Goal: Browse casually: Explore the website without a specific task or goal

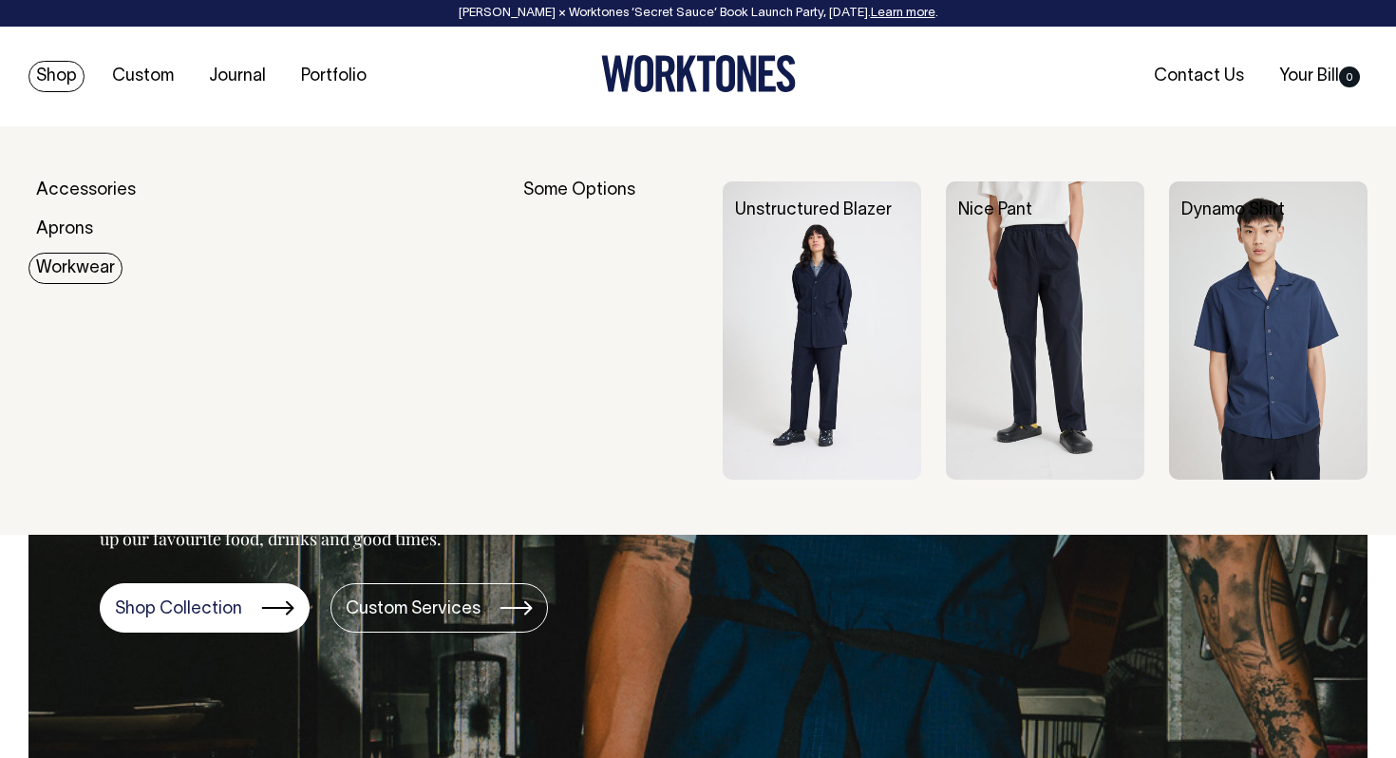
click at [64, 274] on link "Workwear" at bounding box center [75, 268] width 94 height 31
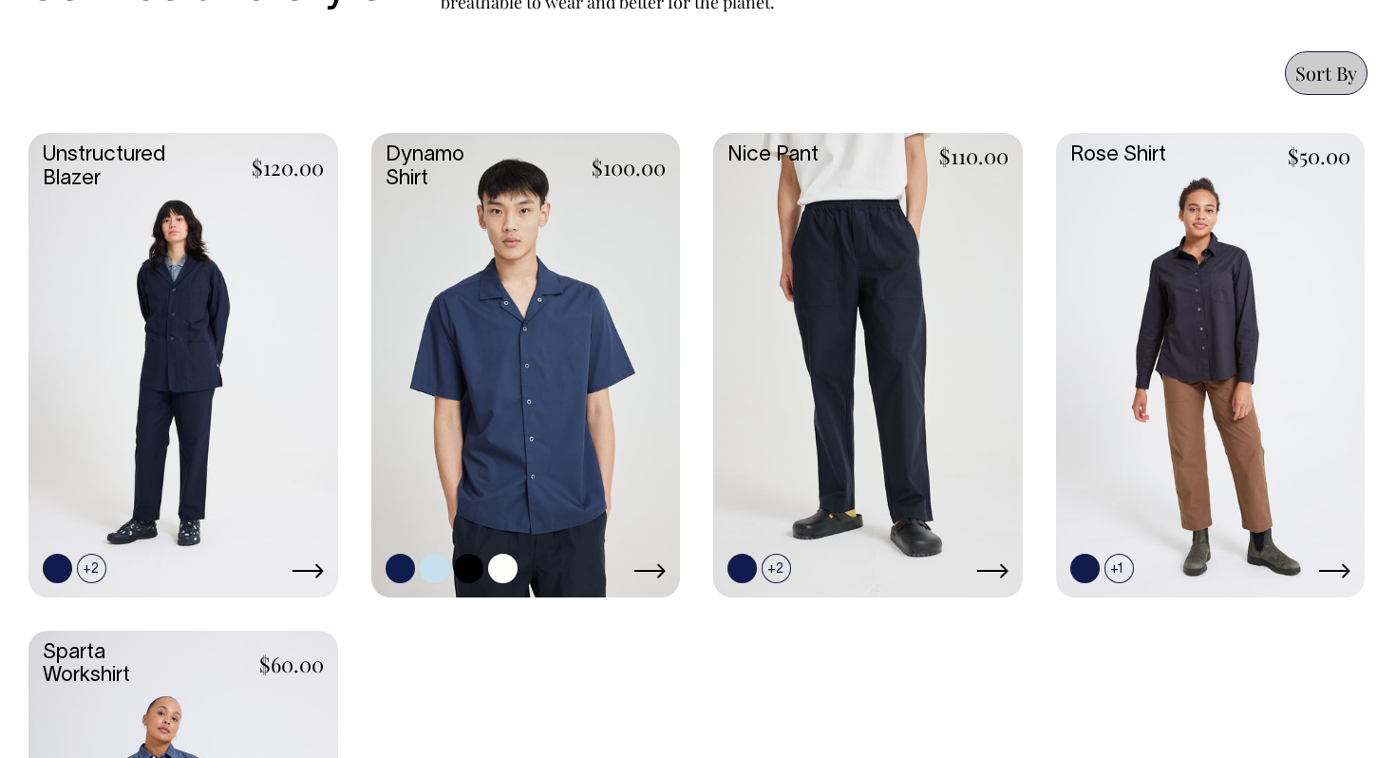
scroll to position [812, 0]
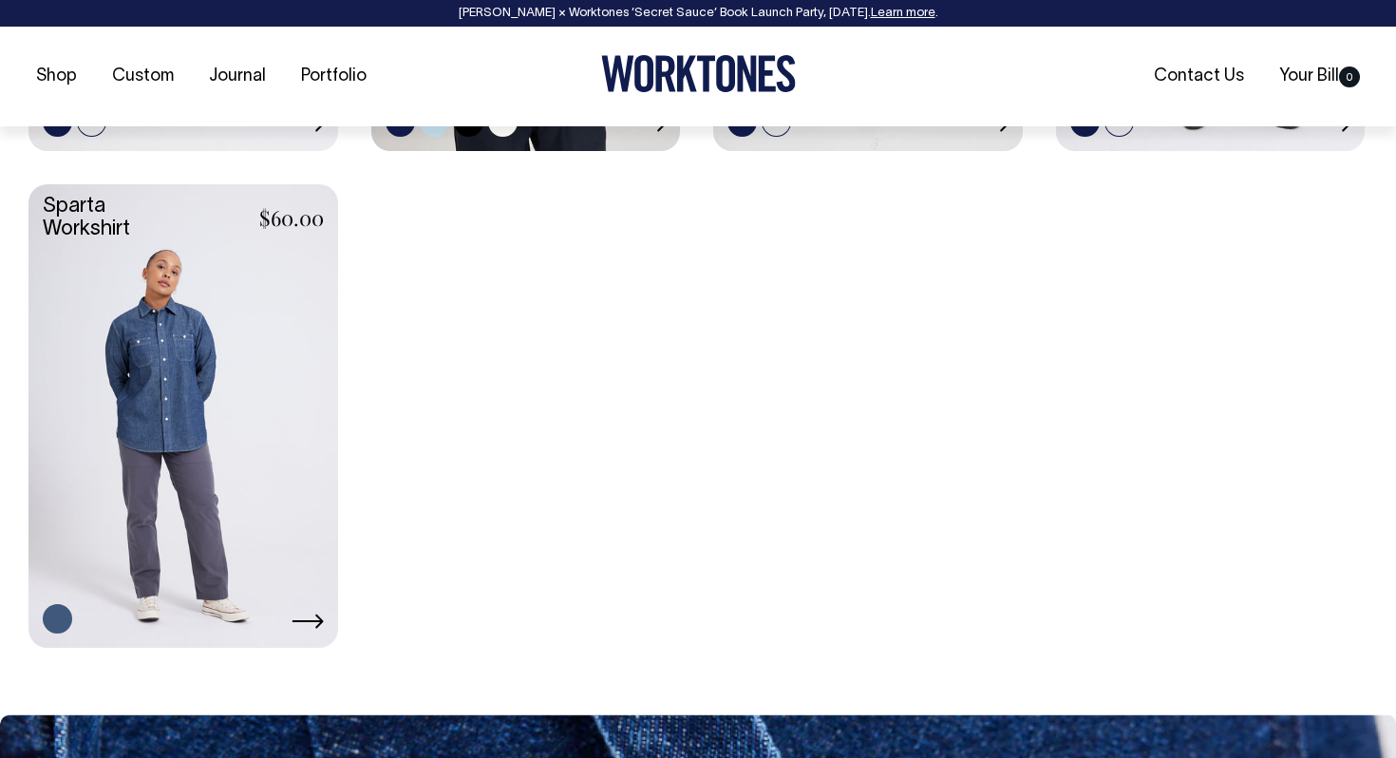
click at [477, 522] on div "Unstructured Blazer $120.00 +2 +3" at bounding box center [697, 167] width 1339 height 961
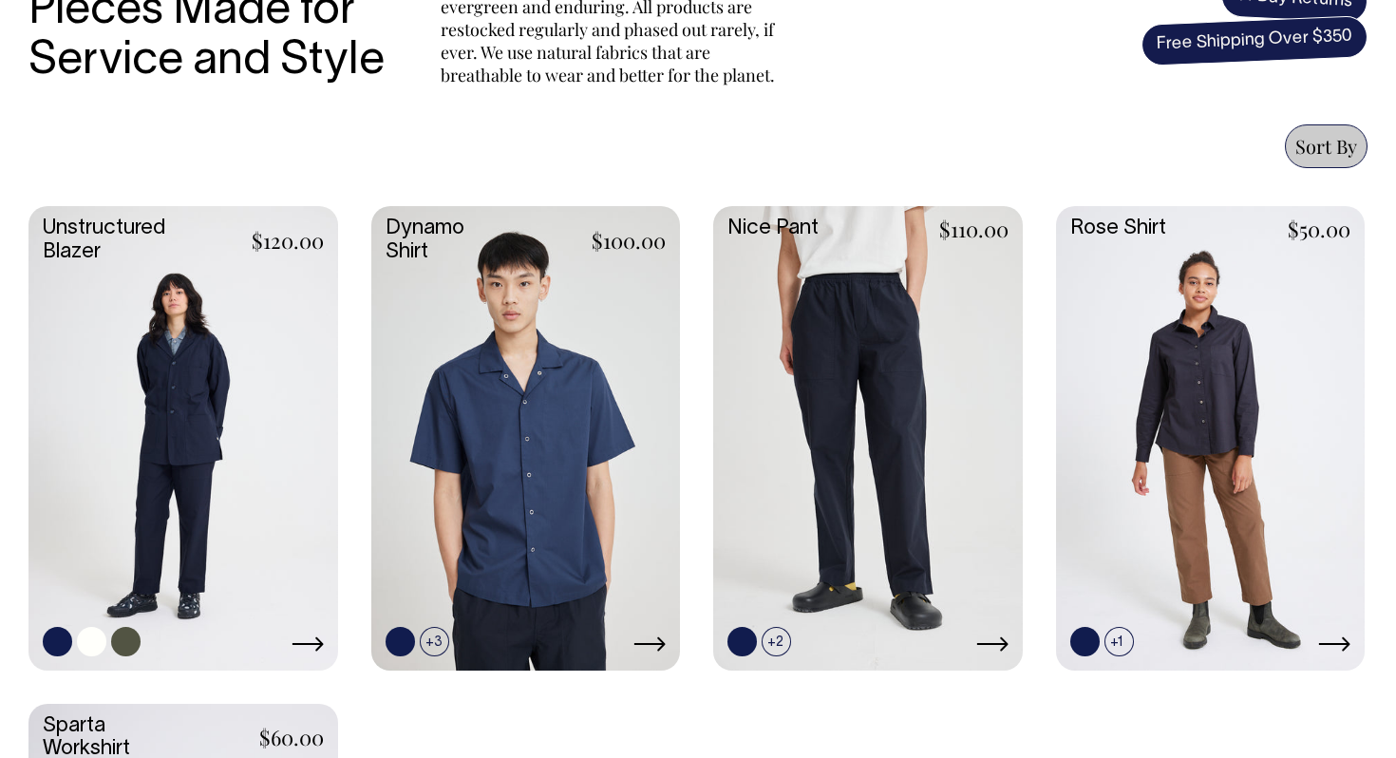
scroll to position [739, 0]
click at [240, 394] on link at bounding box center [183, 436] width 310 height 460
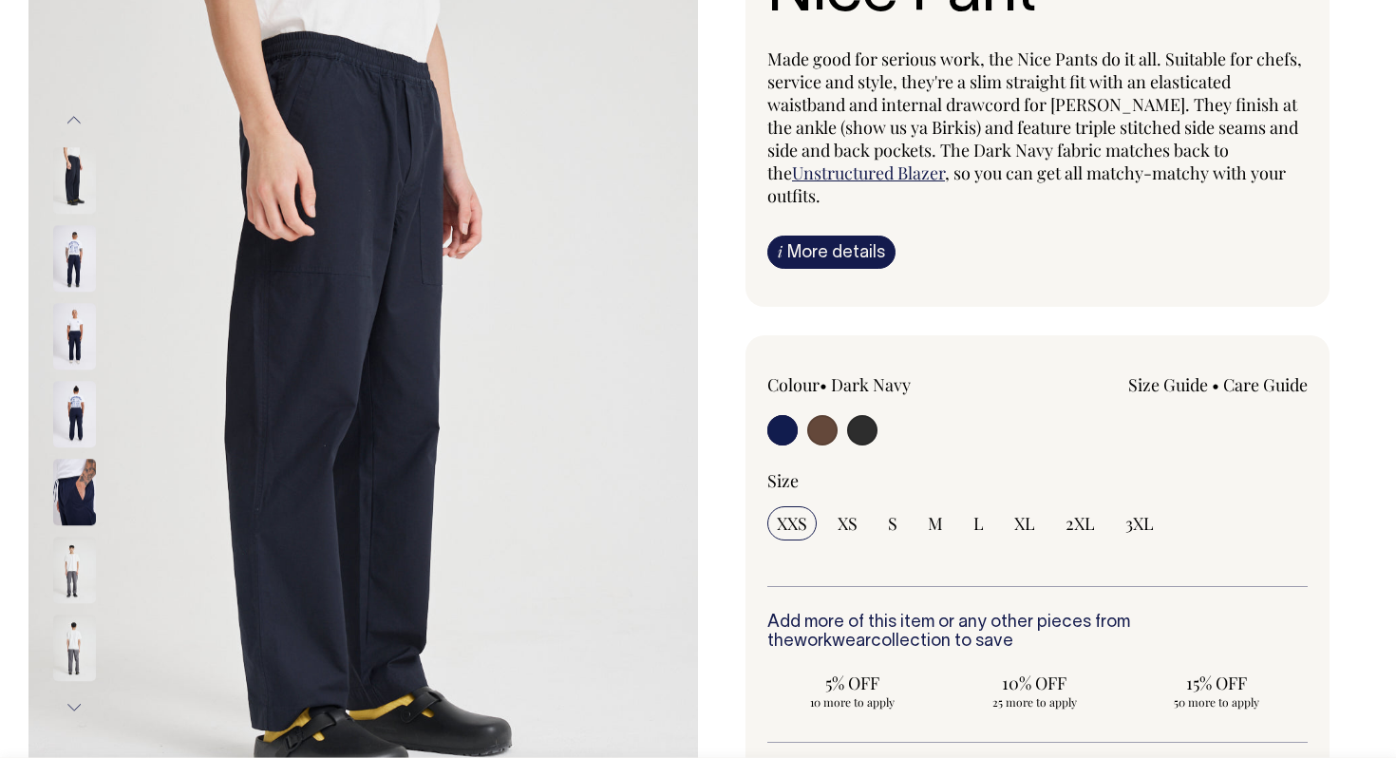
scroll to position [216, 0]
click at [74, 405] on img at bounding box center [74, 413] width 43 height 66
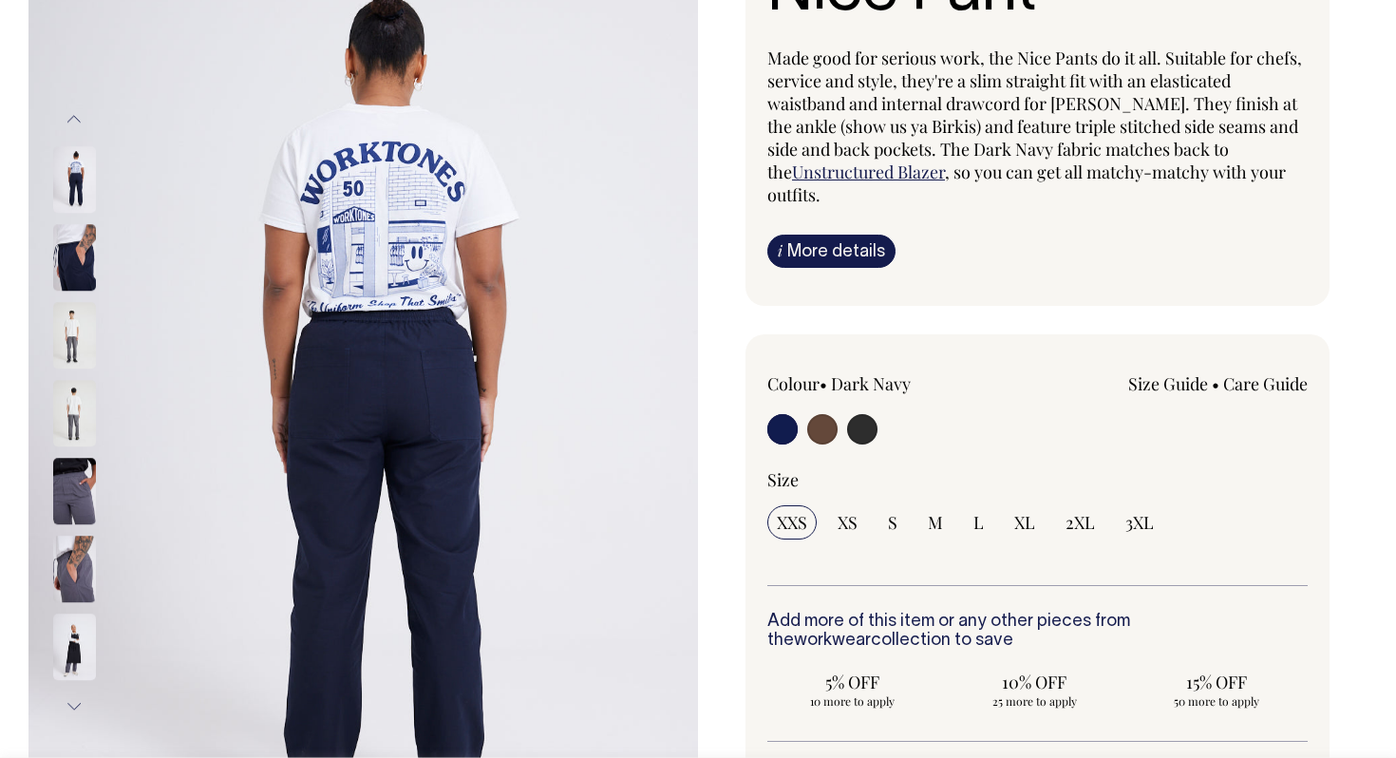
click at [70, 473] on img at bounding box center [74, 491] width 43 height 66
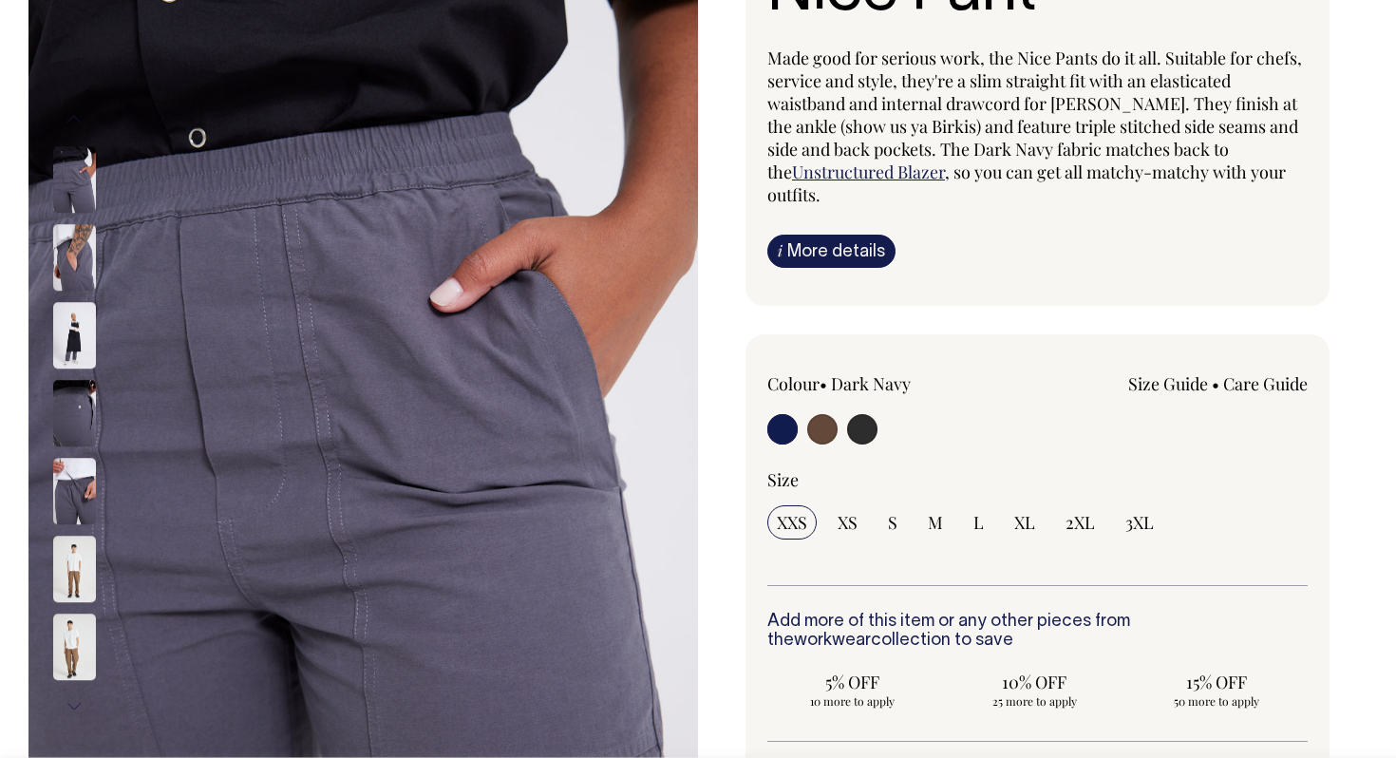
click at [62, 252] on img at bounding box center [74, 257] width 43 height 66
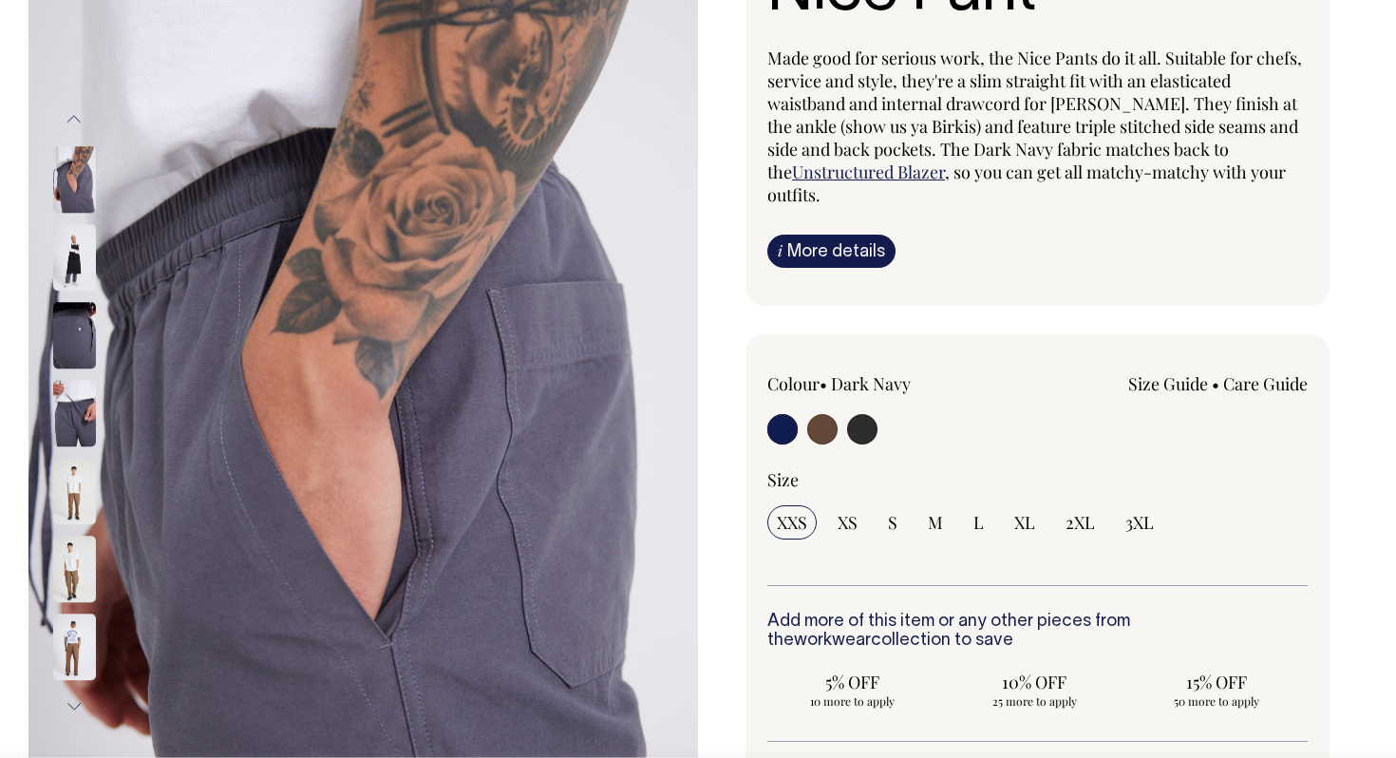
click at [74, 272] on img at bounding box center [74, 257] width 43 height 66
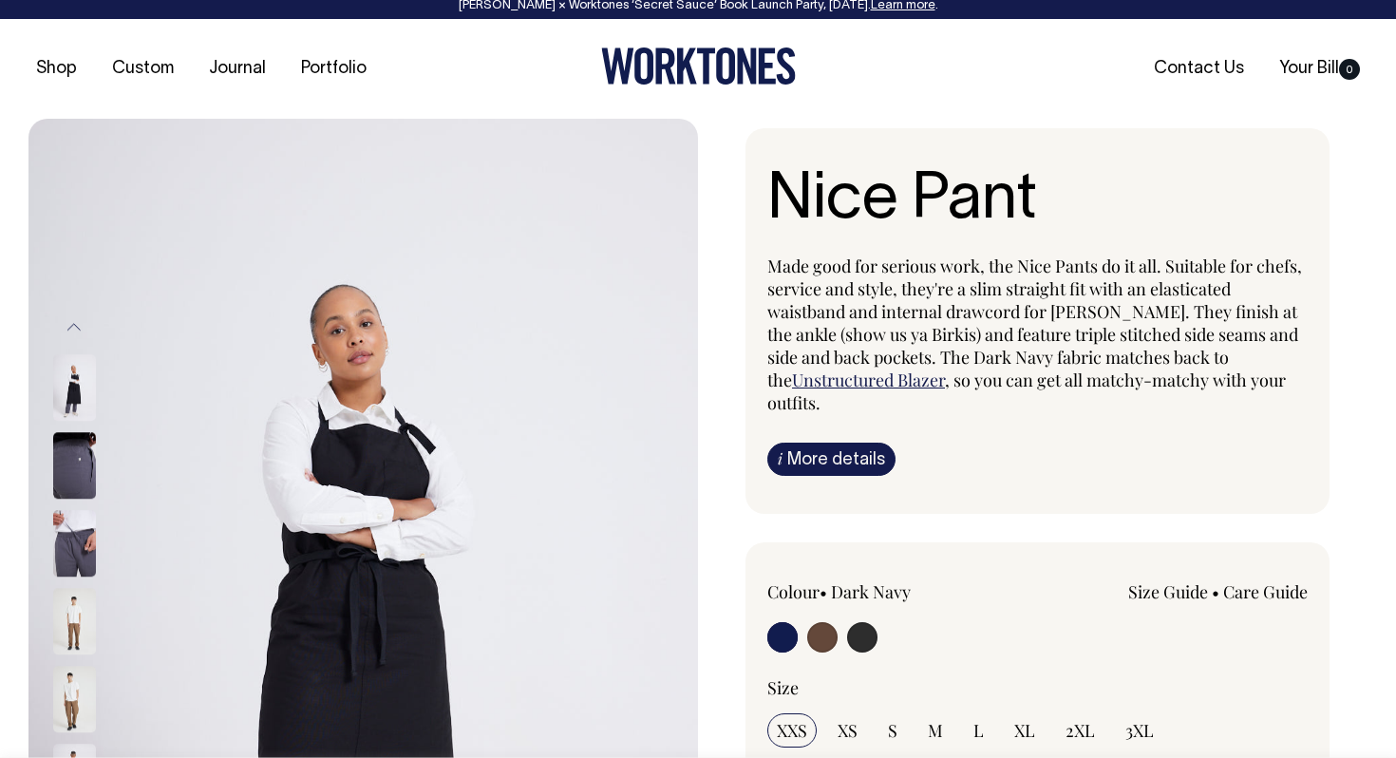
scroll to position [0, 0]
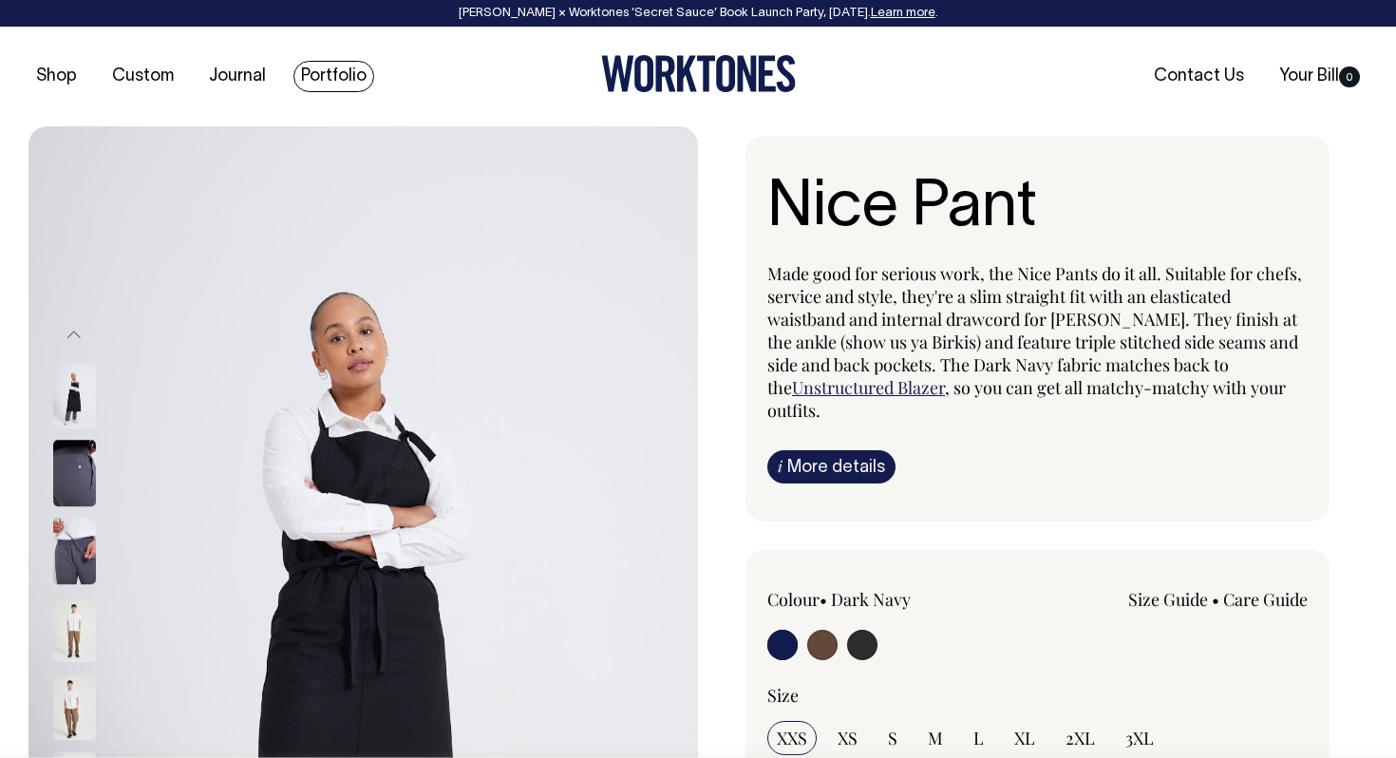
click at [312, 80] on link "Portfolio" at bounding box center [333, 76] width 81 height 31
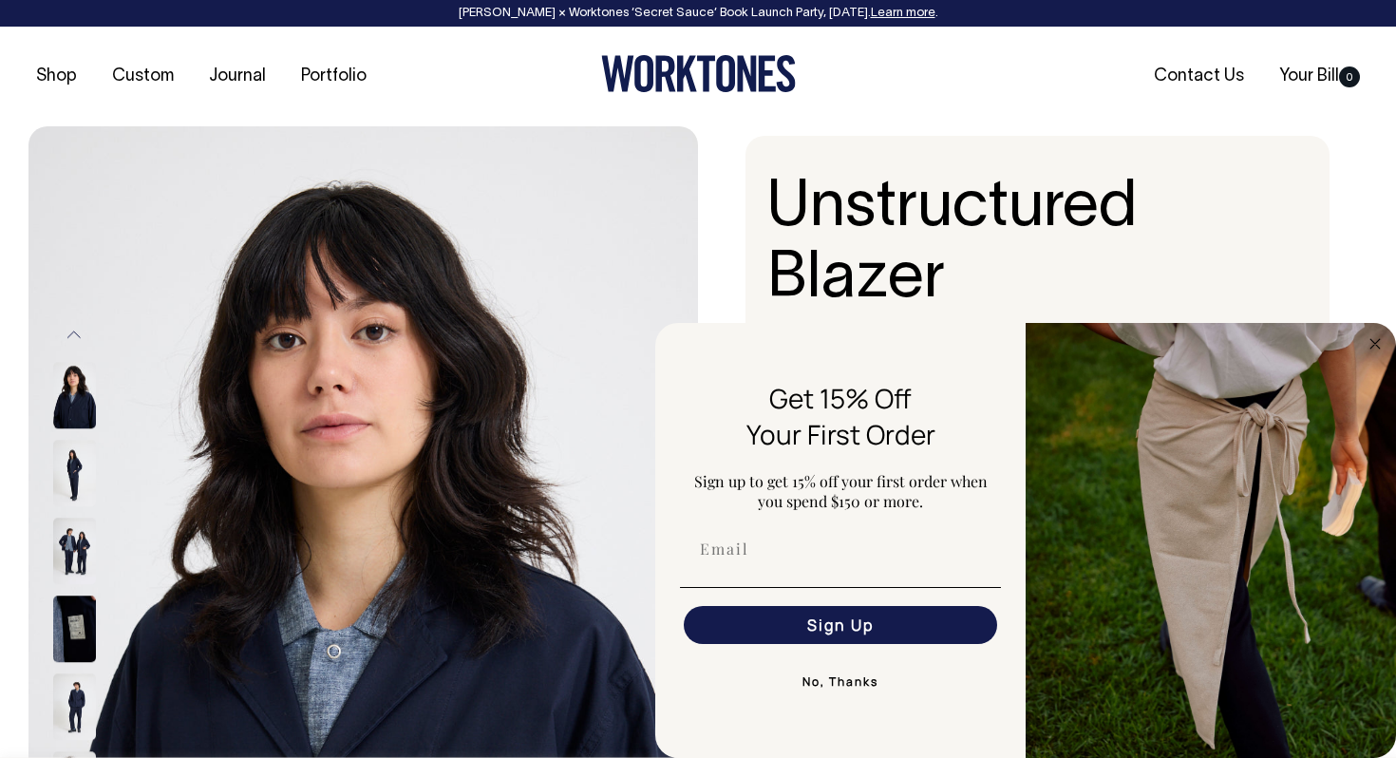
click at [851, 684] on button "No, Thanks" at bounding box center [840, 682] width 321 height 38
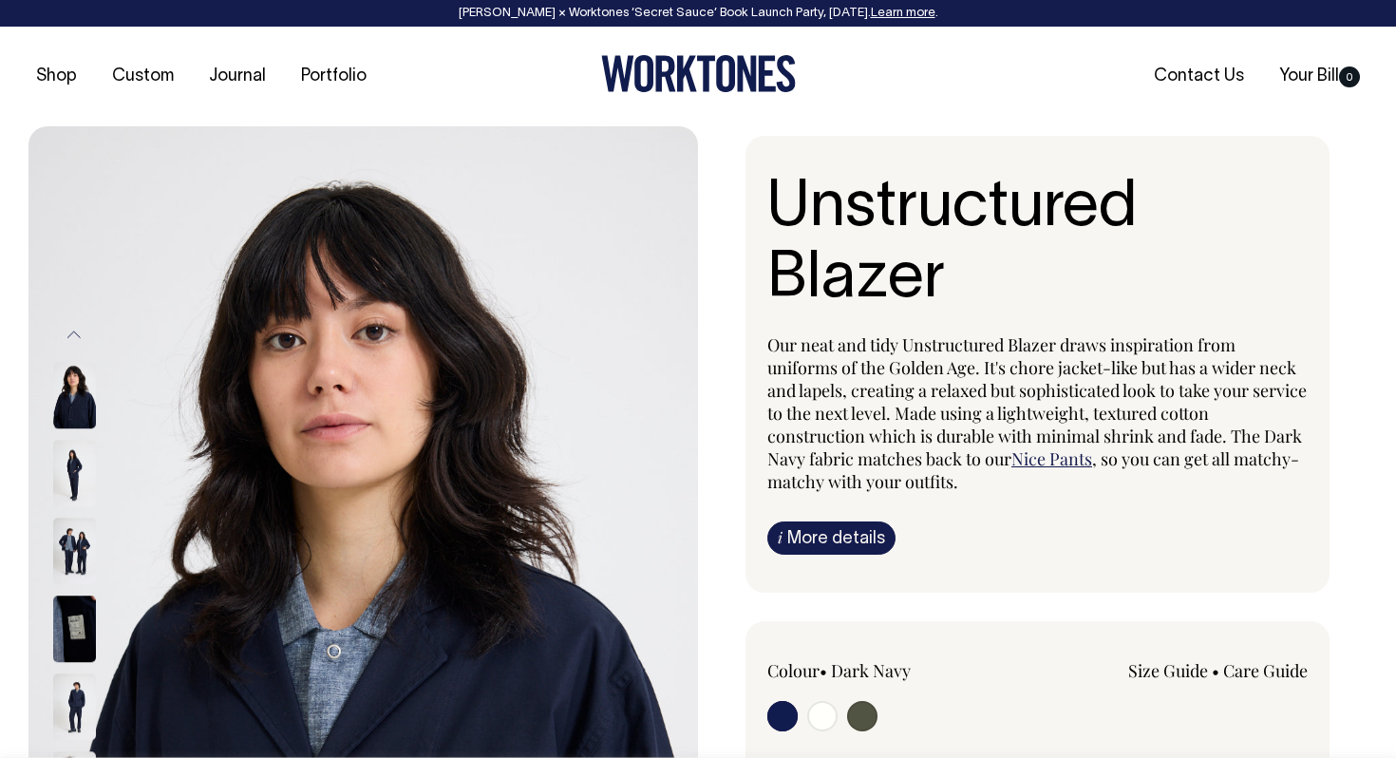
click at [798, 388] on span "Our neat and tidy Unstructured Blazer draws inspiration from uniforms of the Go…" at bounding box center [1036, 401] width 539 height 137
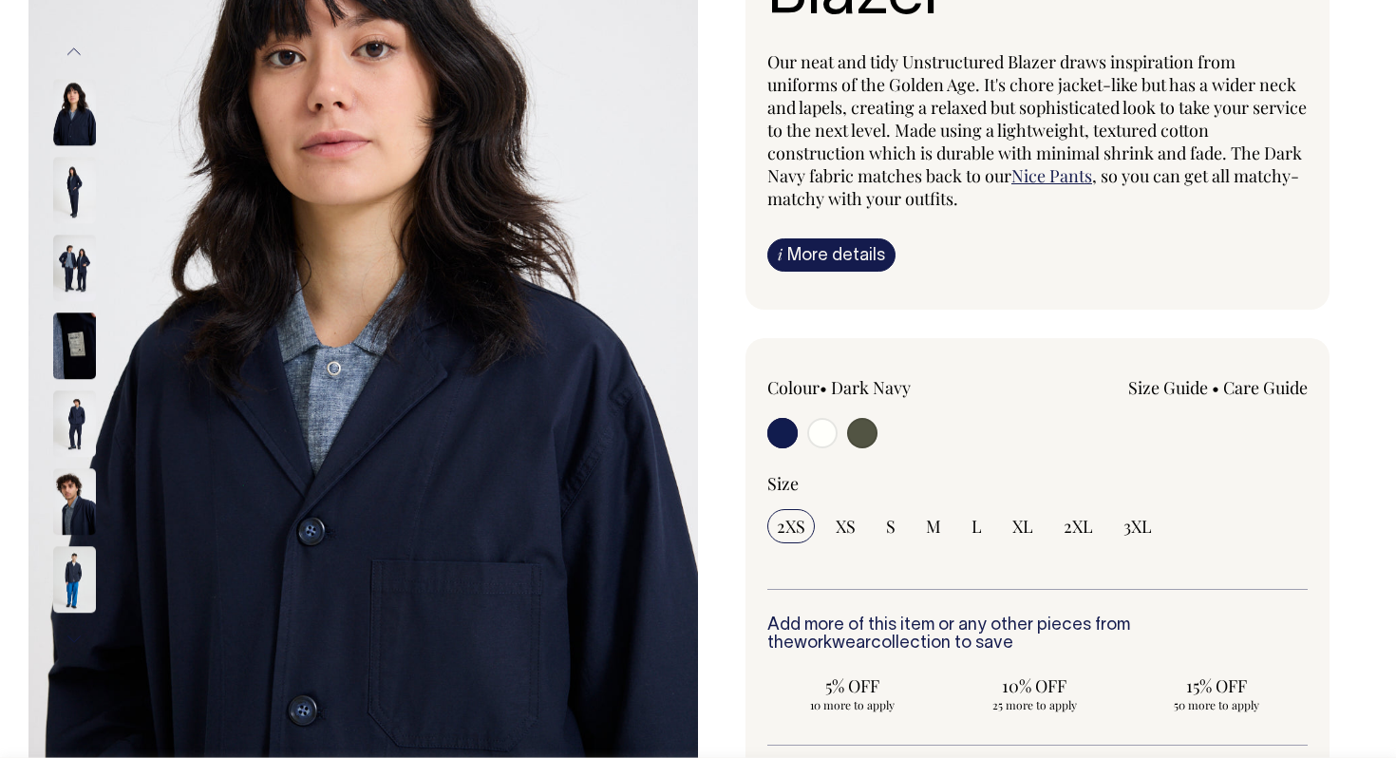
click at [69, 281] on img at bounding box center [74, 268] width 43 height 66
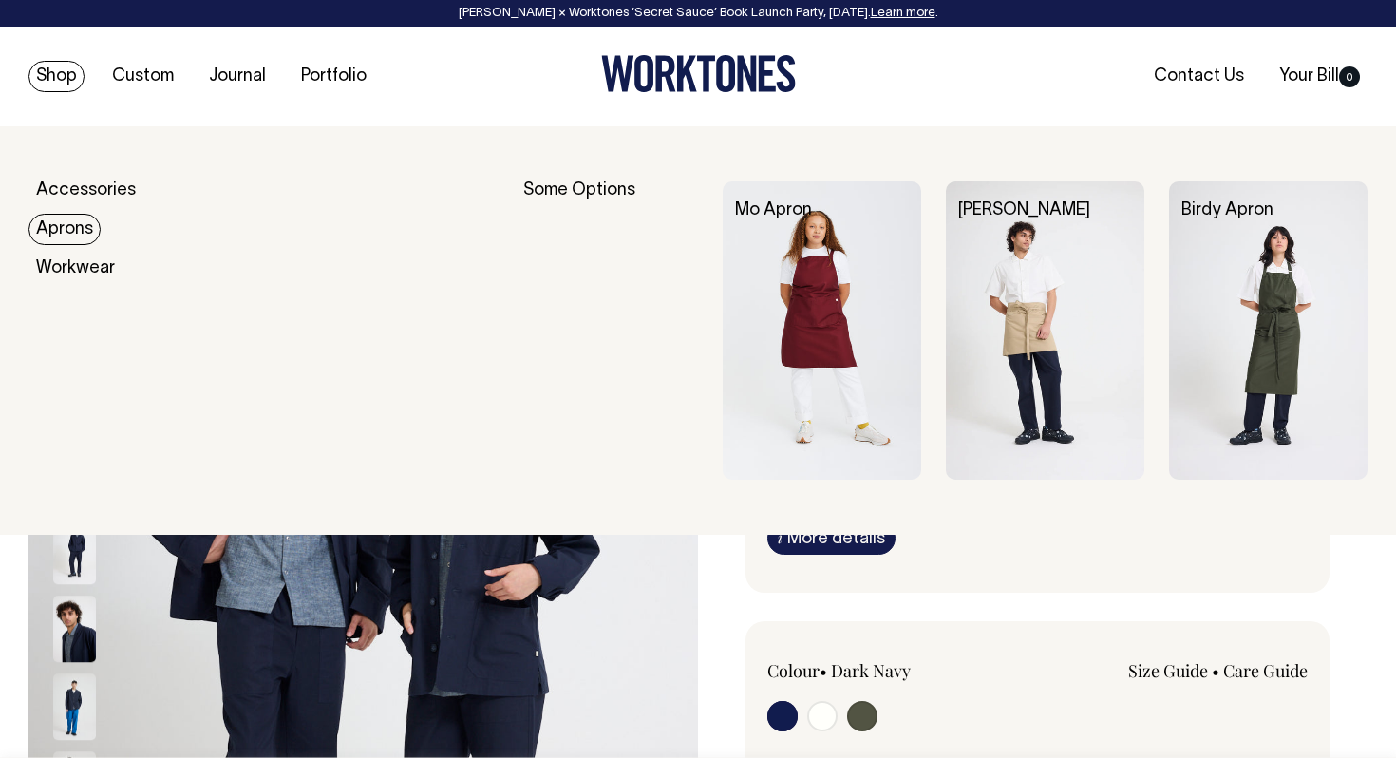
click at [65, 223] on link "Aprons" at bounding box center [64, 229] width 72 height 31
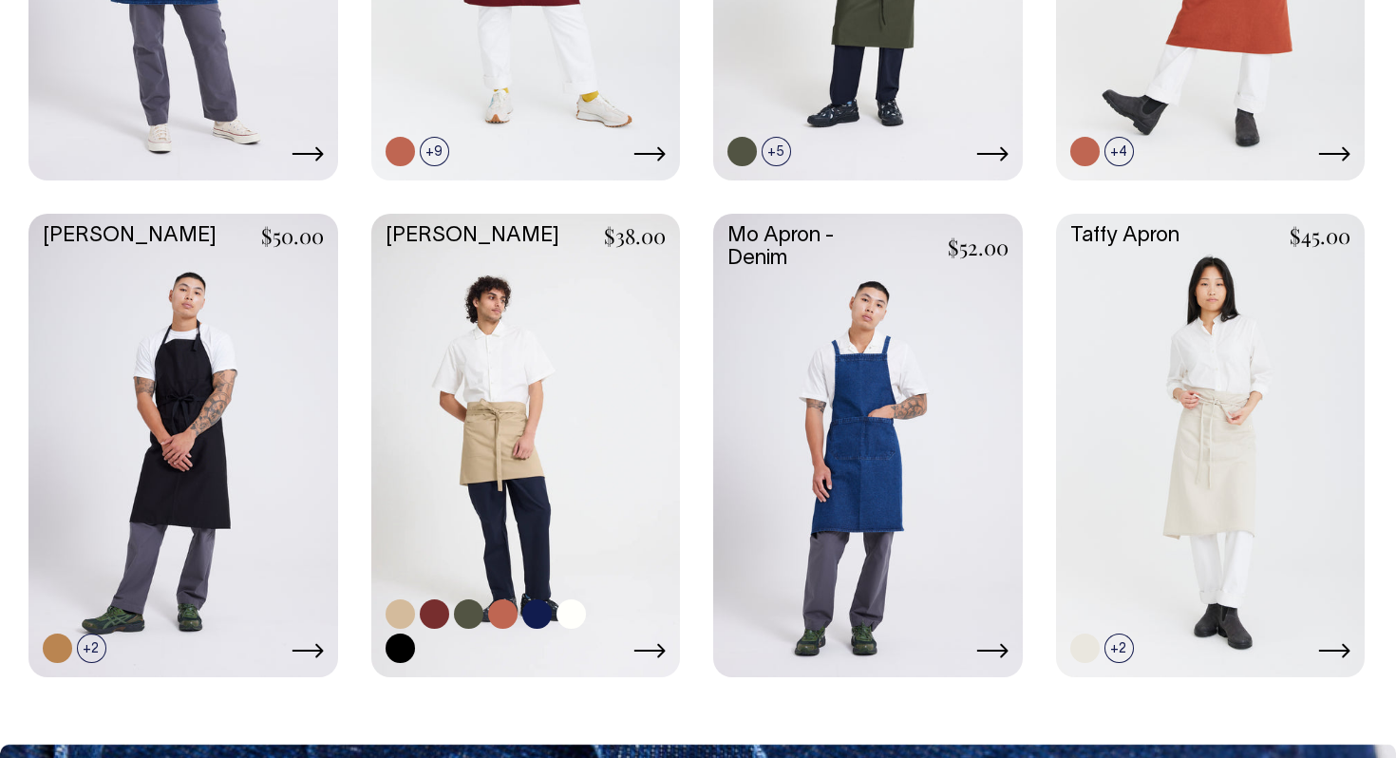
scroll to position [1229, 0]
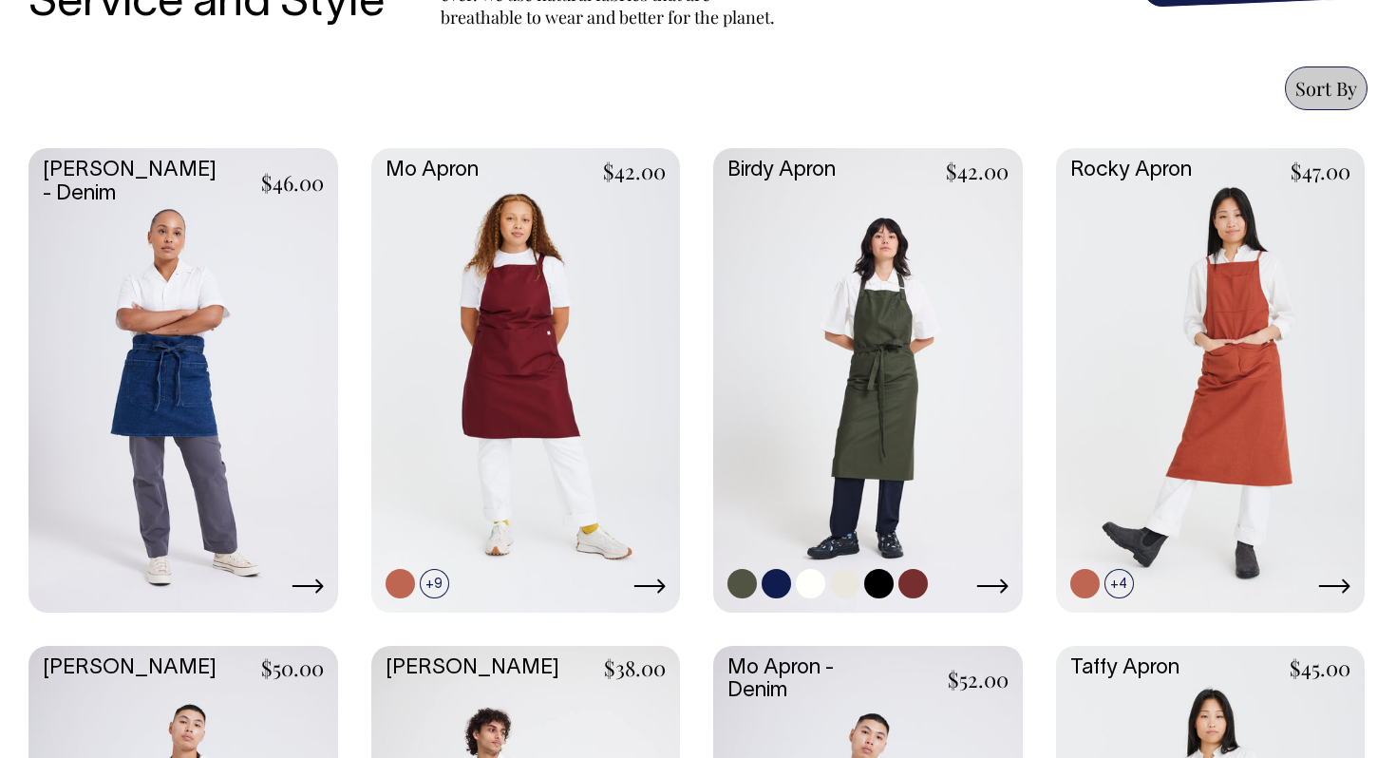
click at [856, 358] on link at bounding box center [868, 378] width 310 height 460
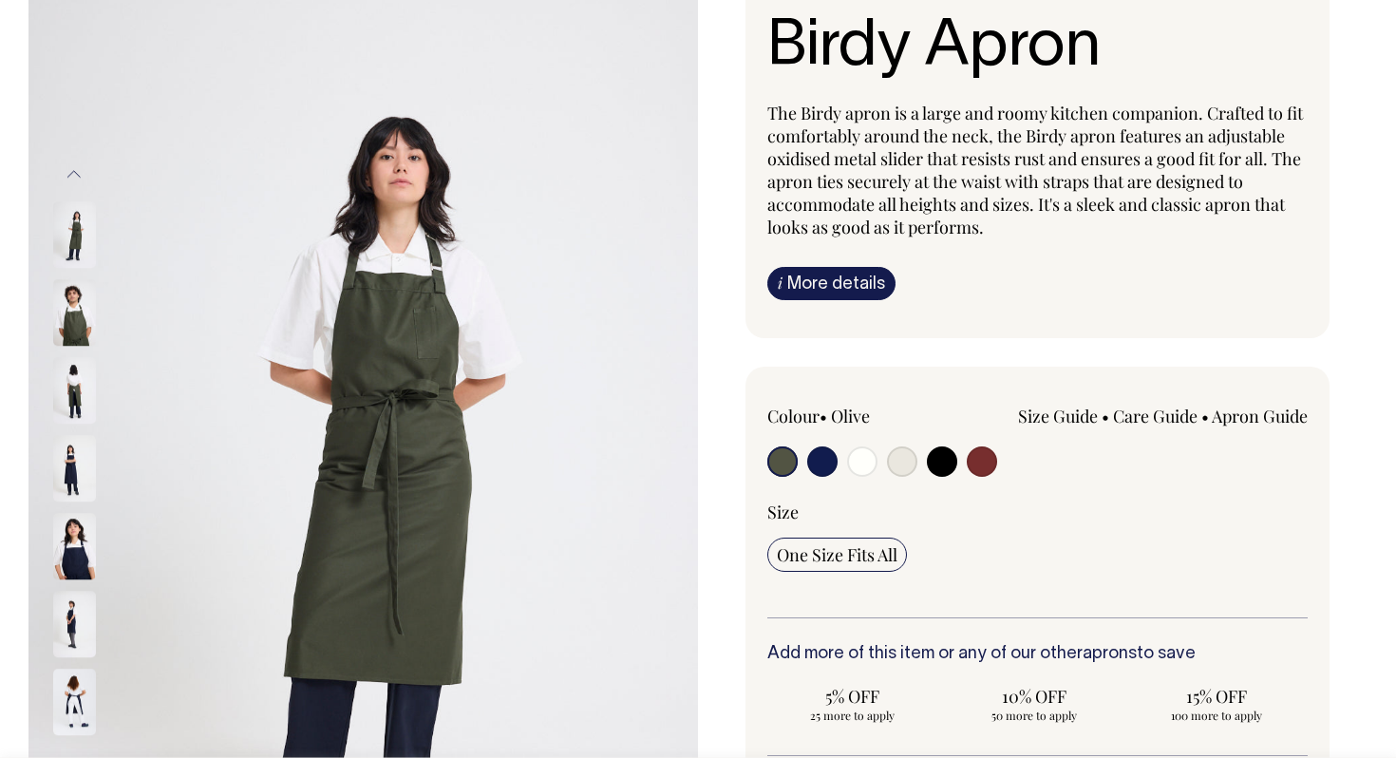
scroll to position [161, 0]
click at [67, 382] on img at bounding box center [74, 389] width 43 height 66
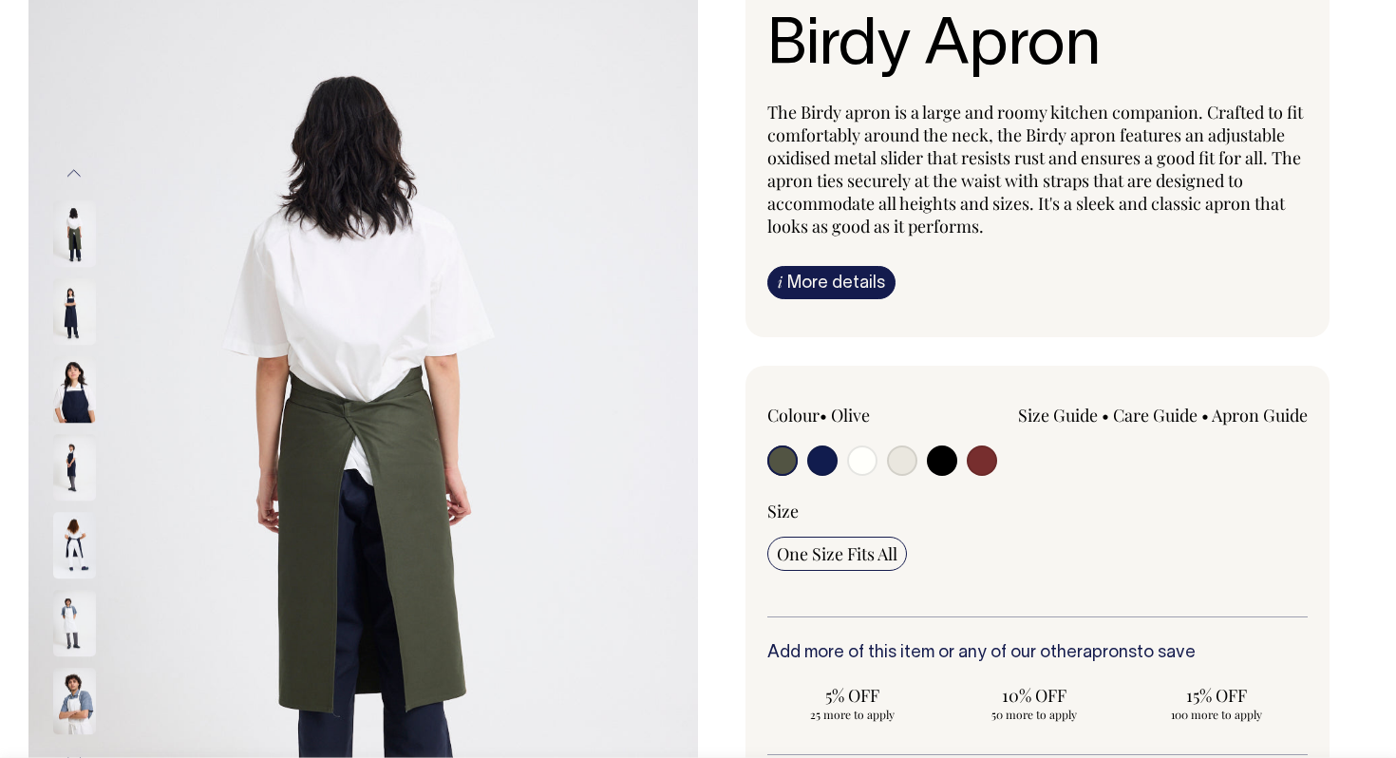
click at [69, 446] on img at bounding box center [74, 467] width 43 height 66
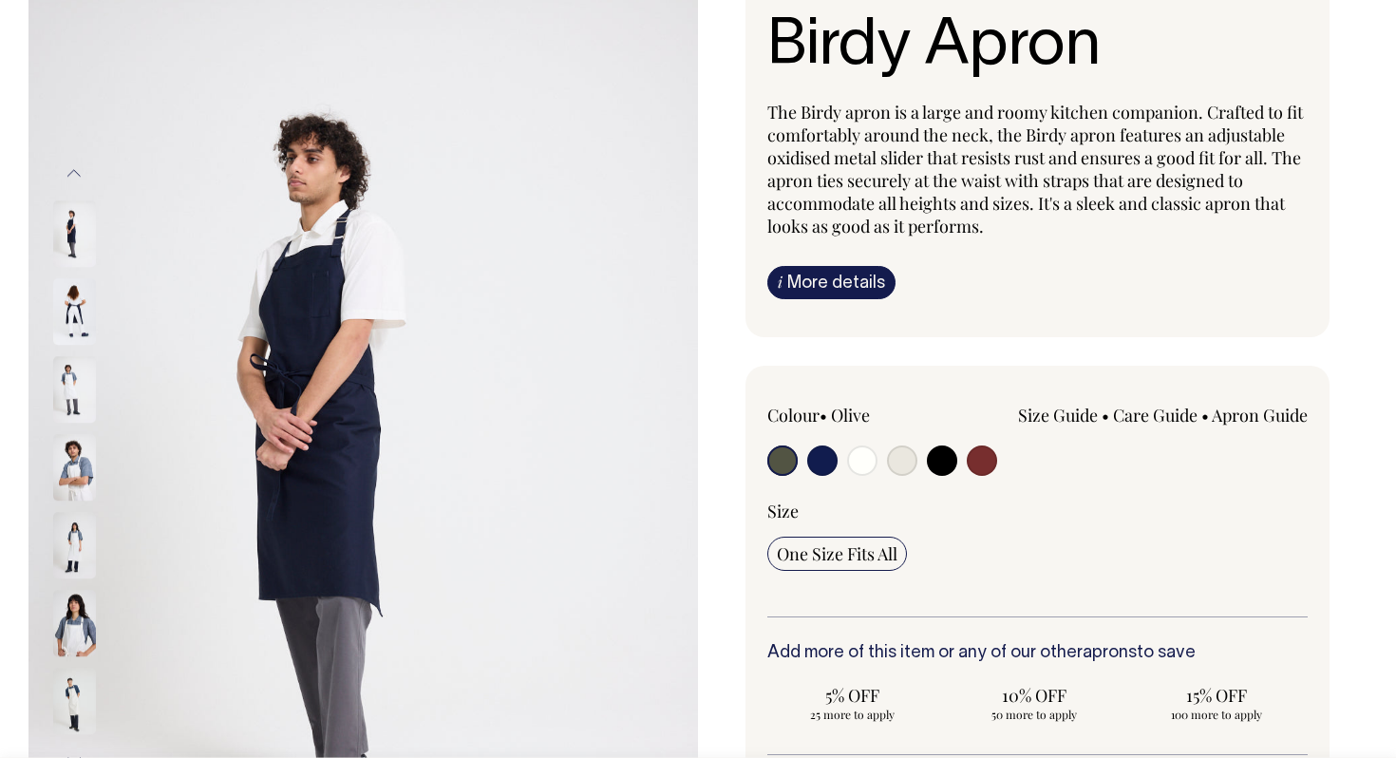
click at [64, 515] on img at bounding box center [74, 545] width 43 height 66
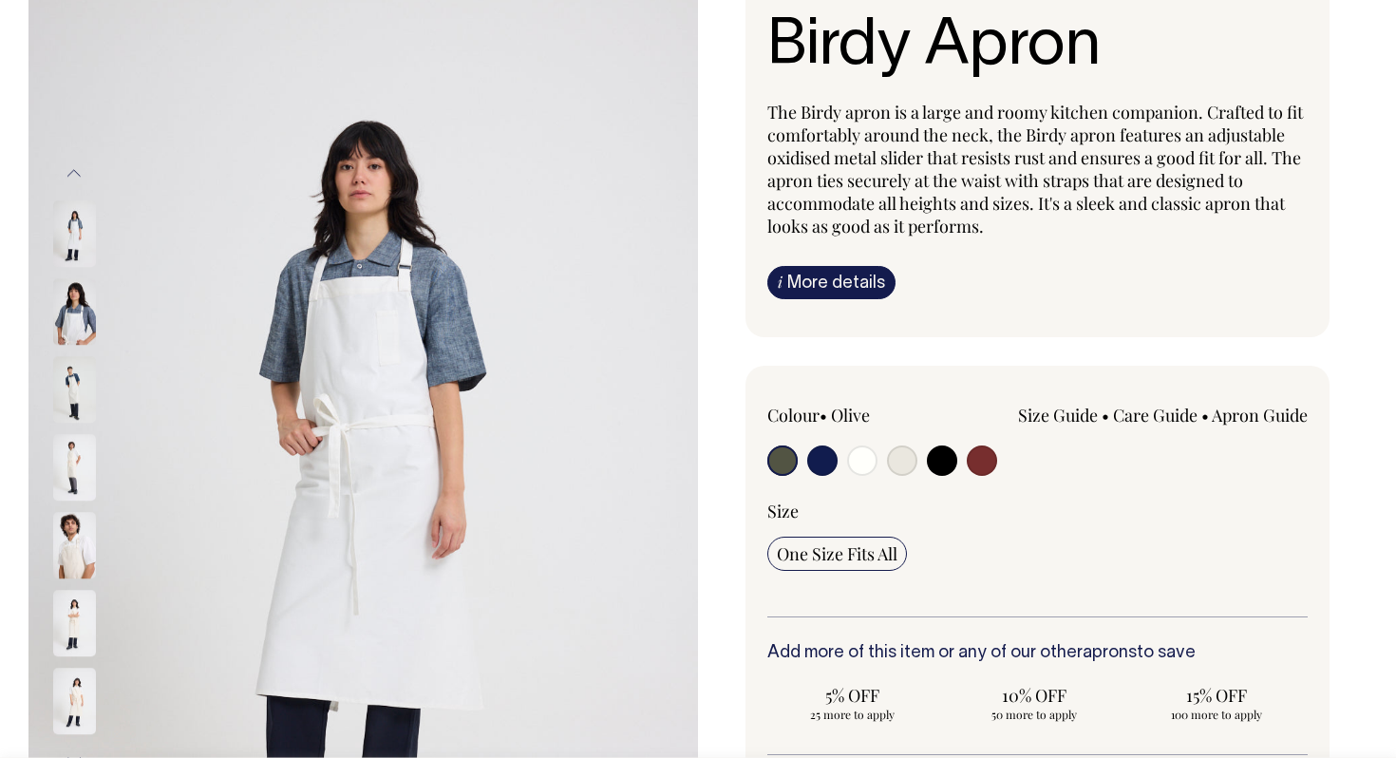
click at [64, 555] on img at bounding box center [74, 545] width 43 height 66
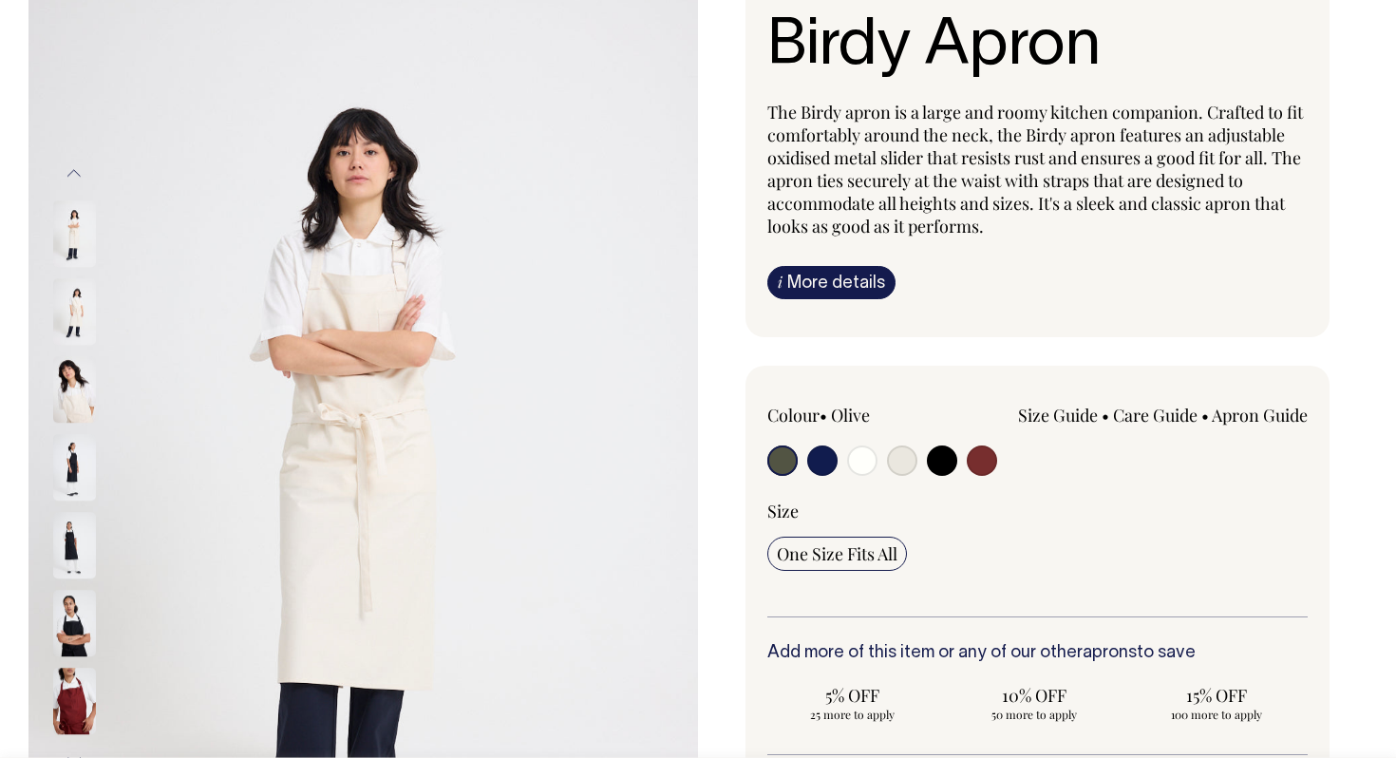
click at [73, 651] on img at bounding box center [74, 623] width 43 height 66
click at [69, 712] on img at bounding box center [74, 701] width 43 height 66
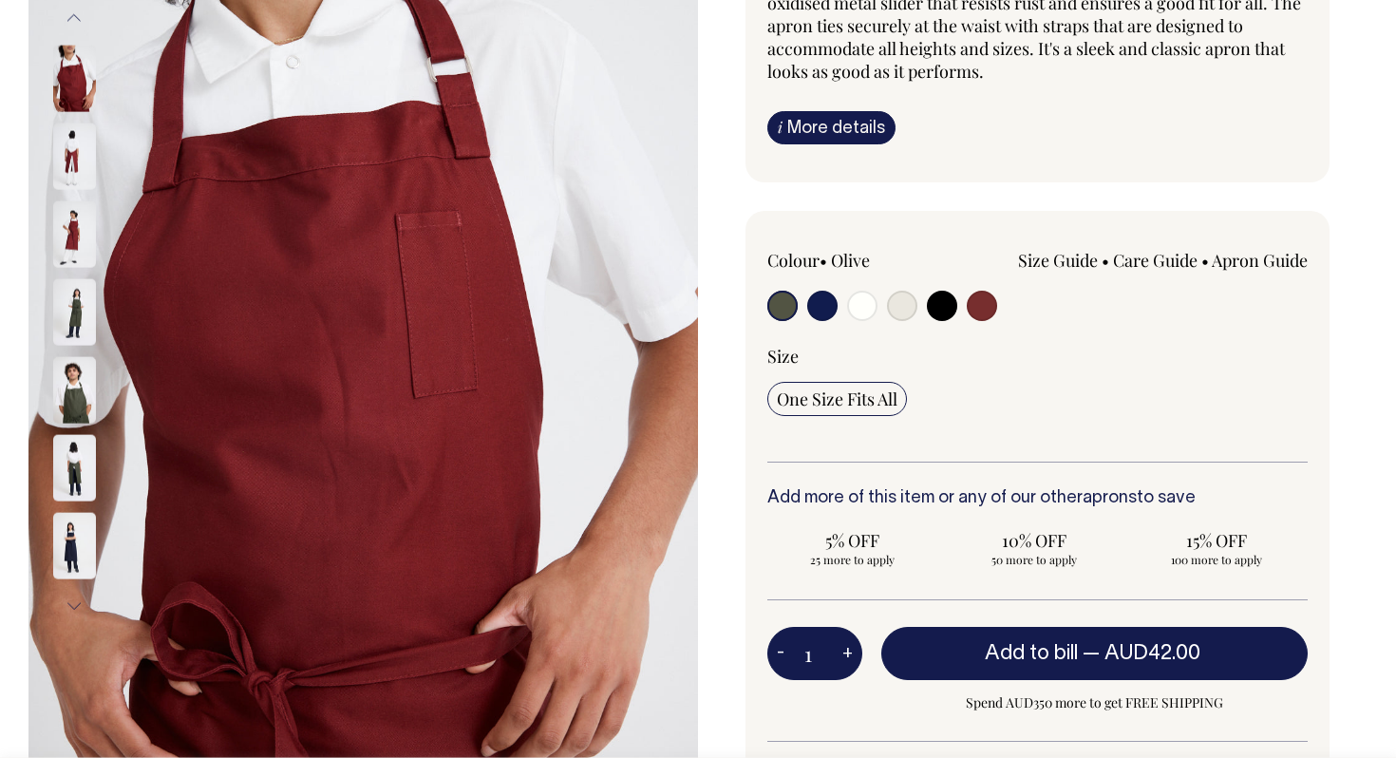
scroll to position [316, 0]
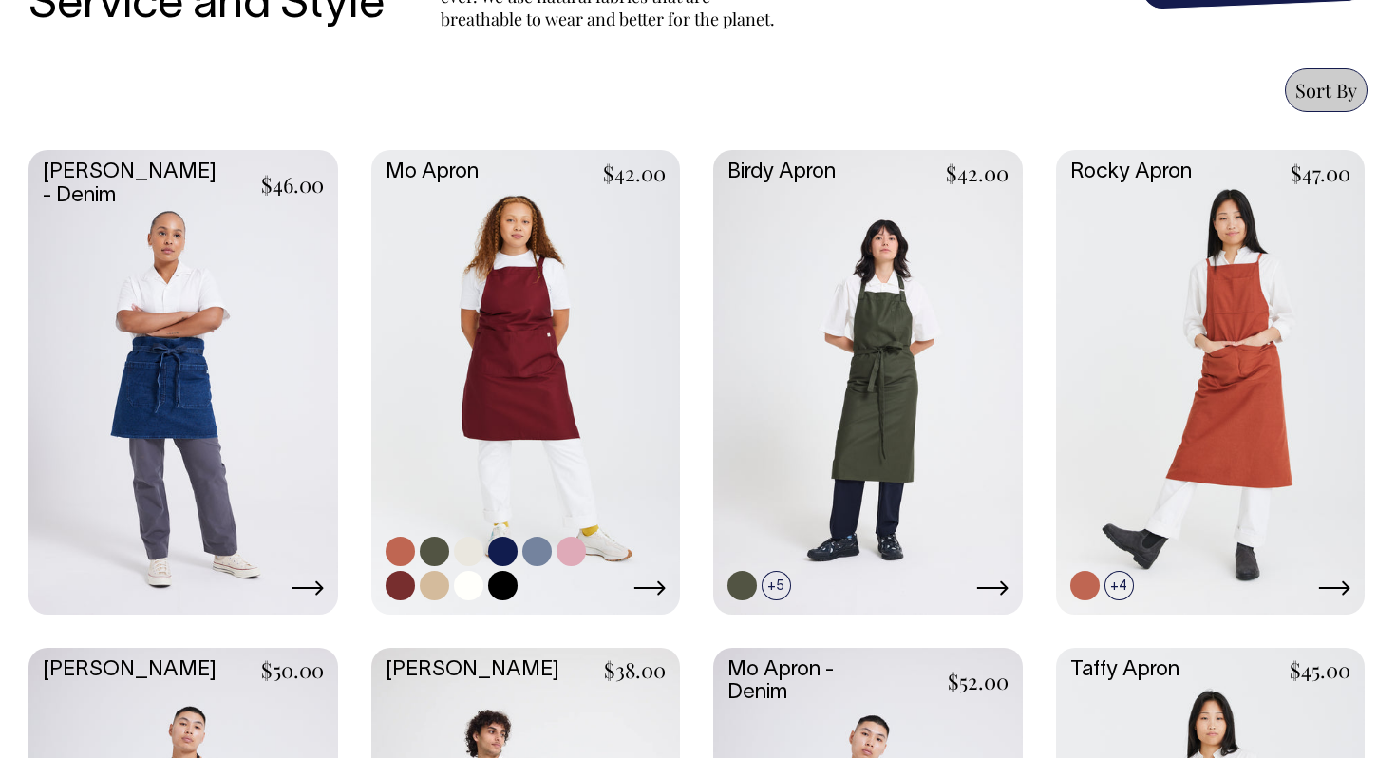
scroll to position [795, 0]
click at [500, 347] on link at bounding box center [526, 380] width 310 height 460
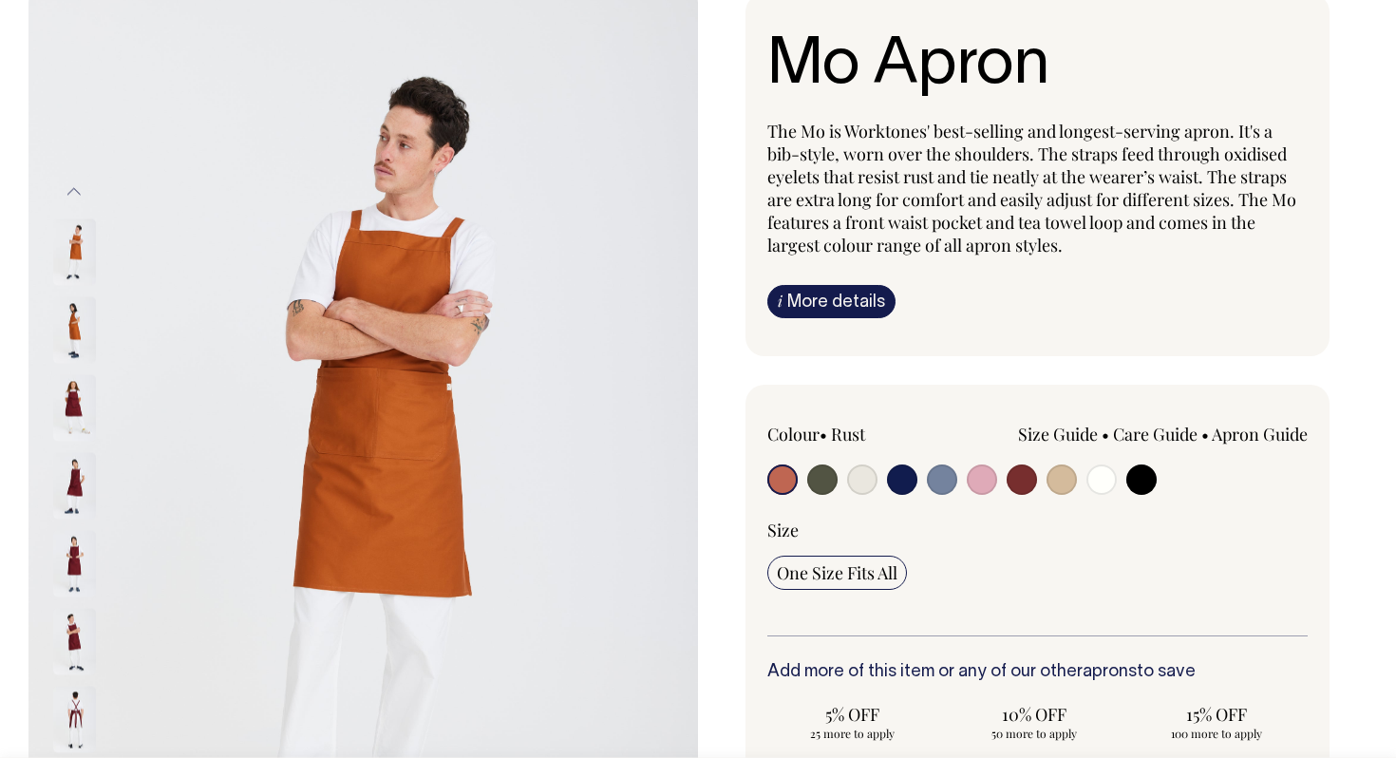
scroll to position [143, 0]
click at [65, 331] on img at bounding box center [74, 329] width 43 height 66
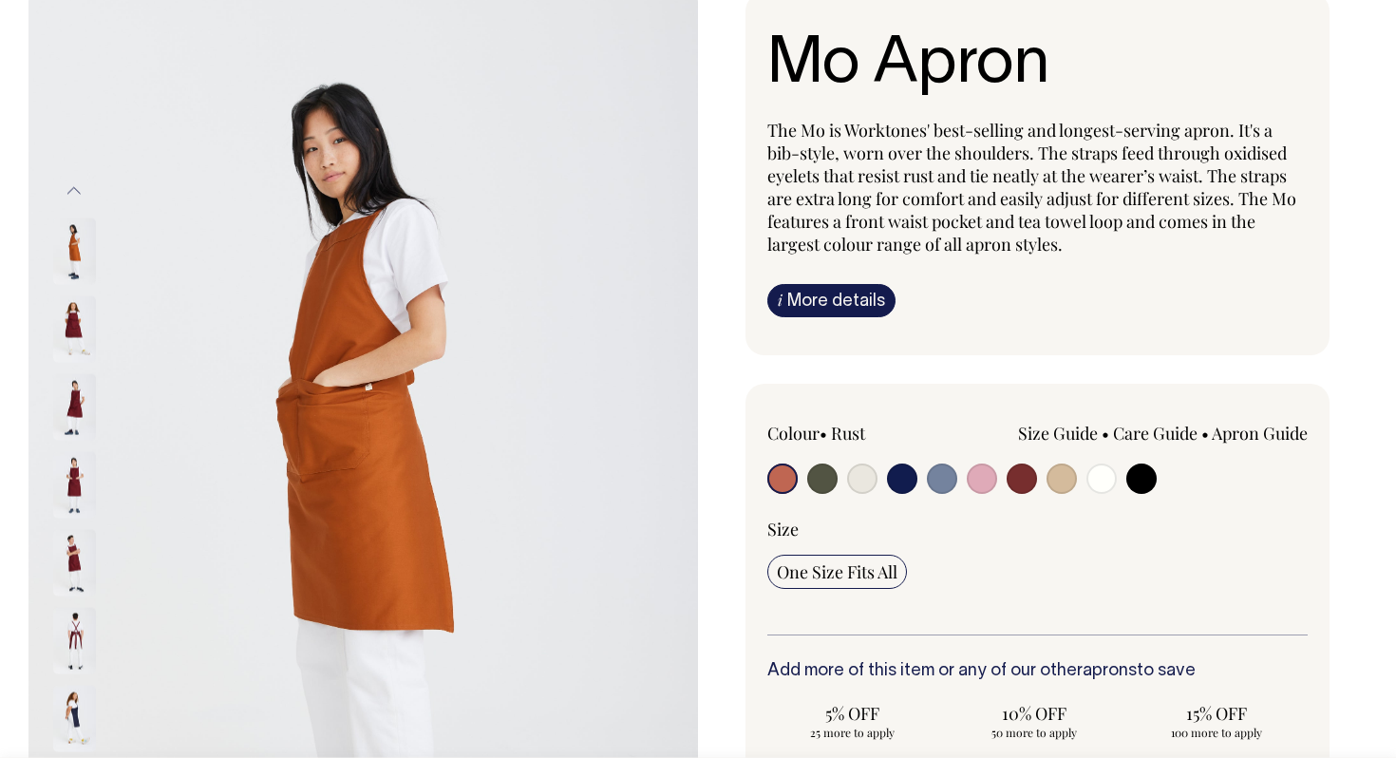
click at [81, 388] on img at bounding box center [74, 407] width 43 height 66
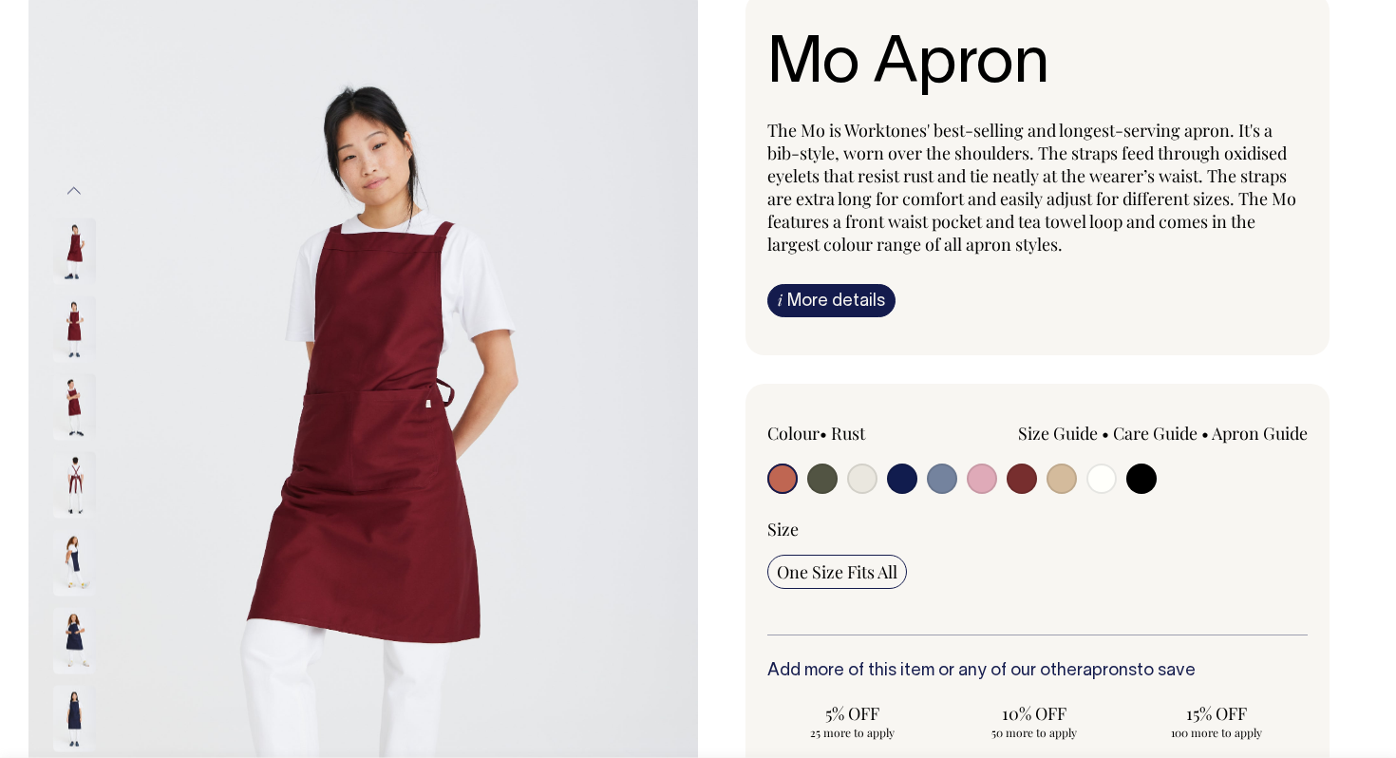
click at [78, 479] on img at bounding box center [74, 485] width 43 height 66
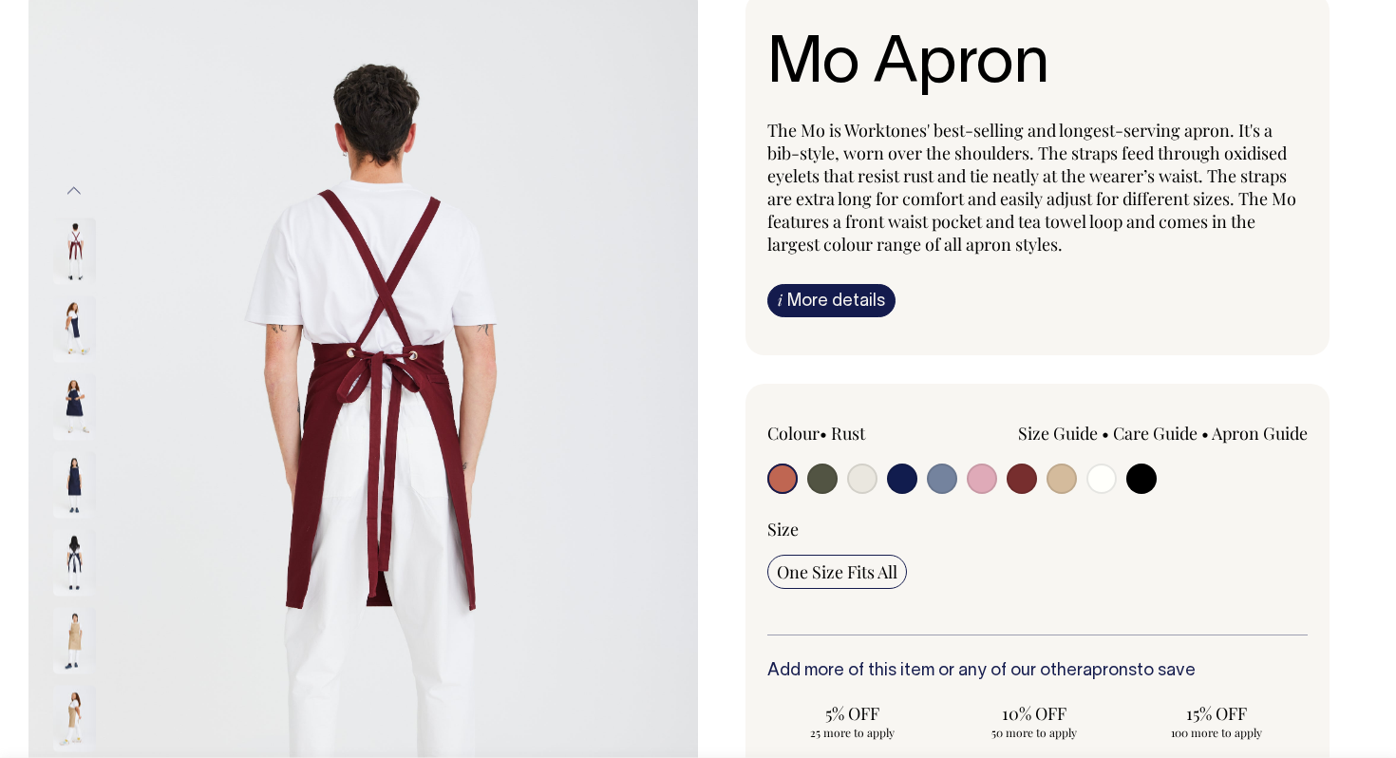
click at [78, 416] on img at bounding box center [74, 407] width 43 height 66
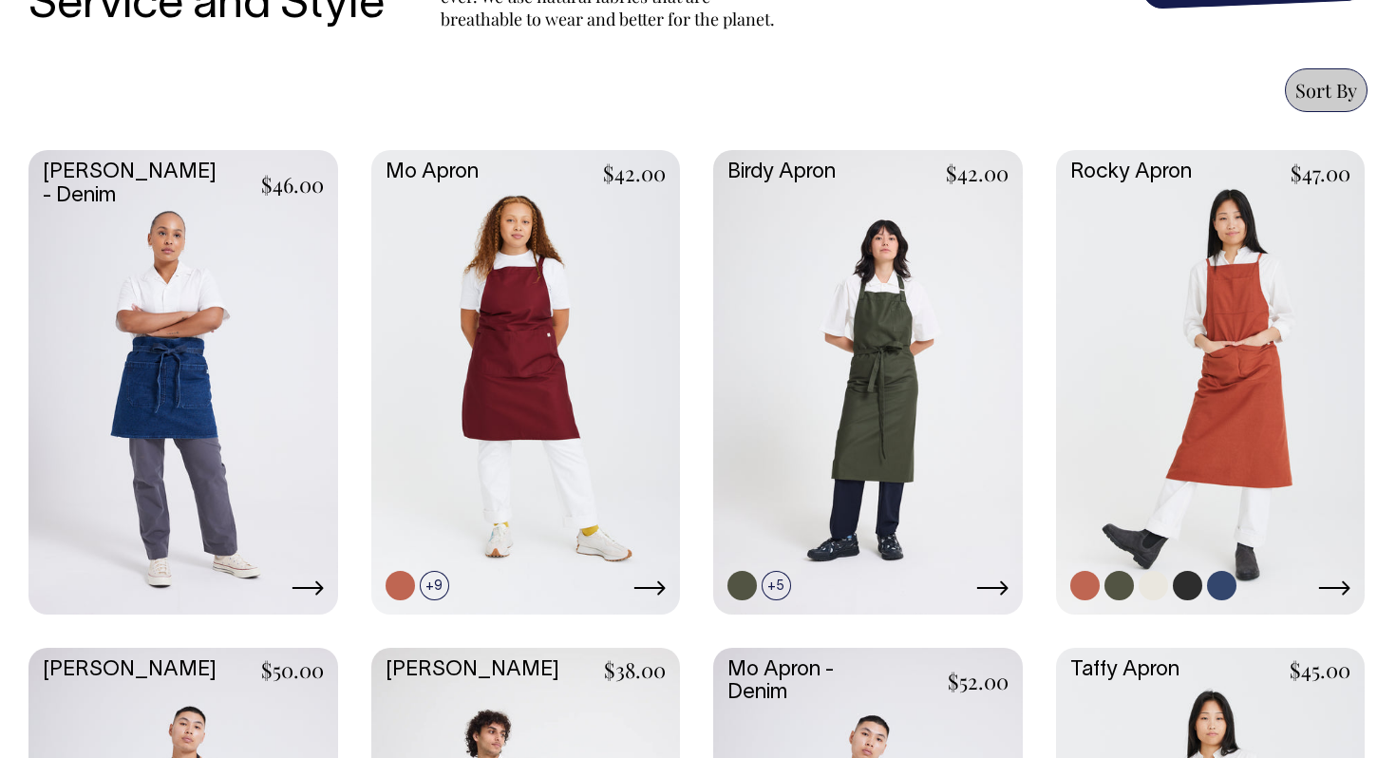
click at [1206, 245] on link at bounding box center [1211, 380] width 310 height 460
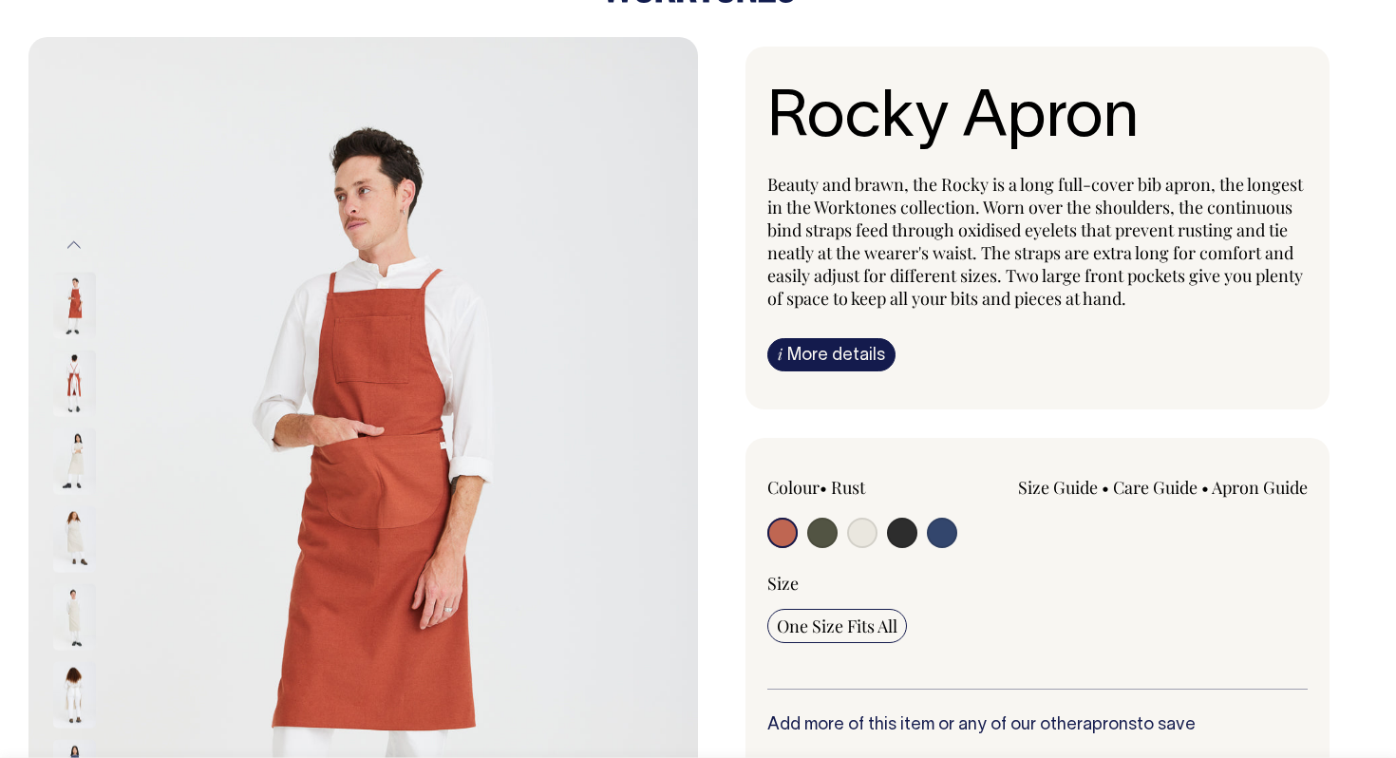
scroll to position [90, 0]
click at [71, 388] on img at bounding box center [74, 382] width 43 height 66
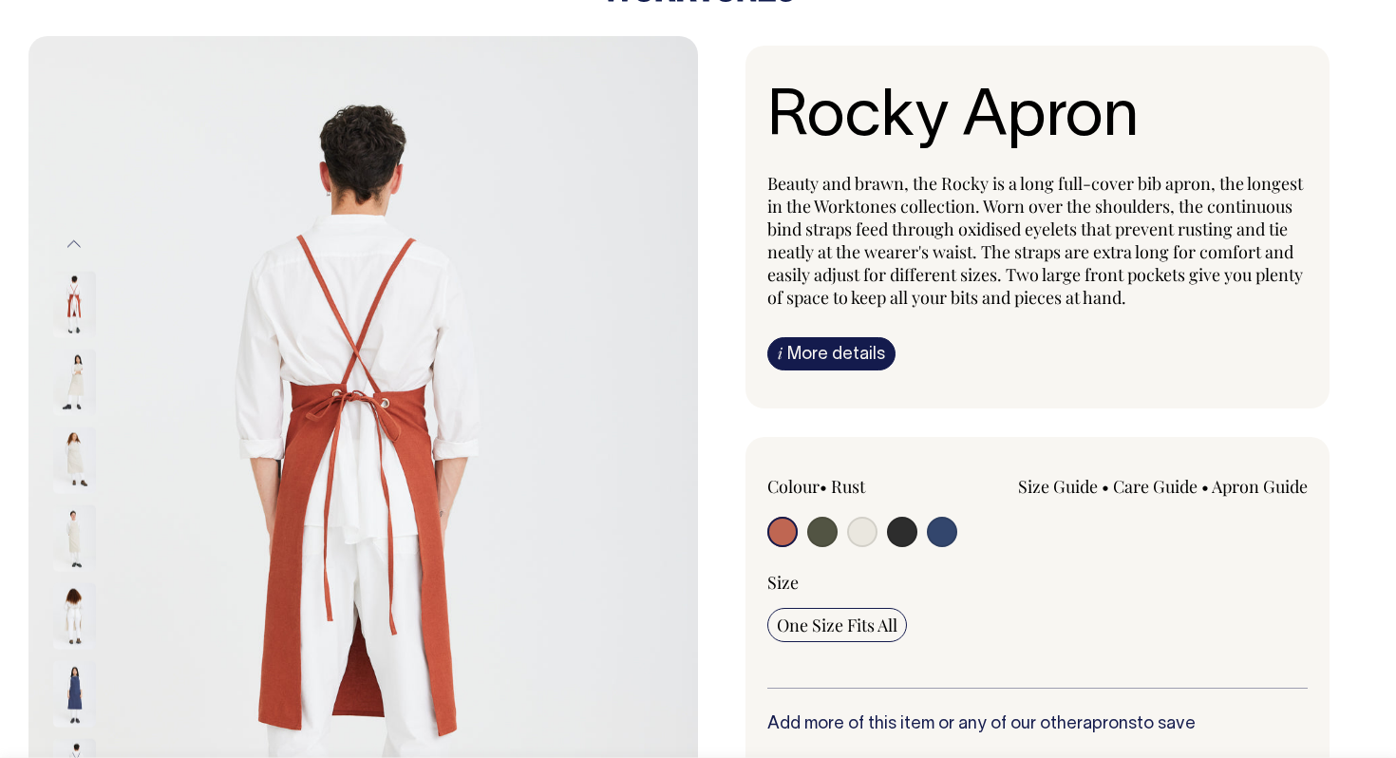
click at [75, 401] on img at bounding box center [74, 382] width 43 height 66
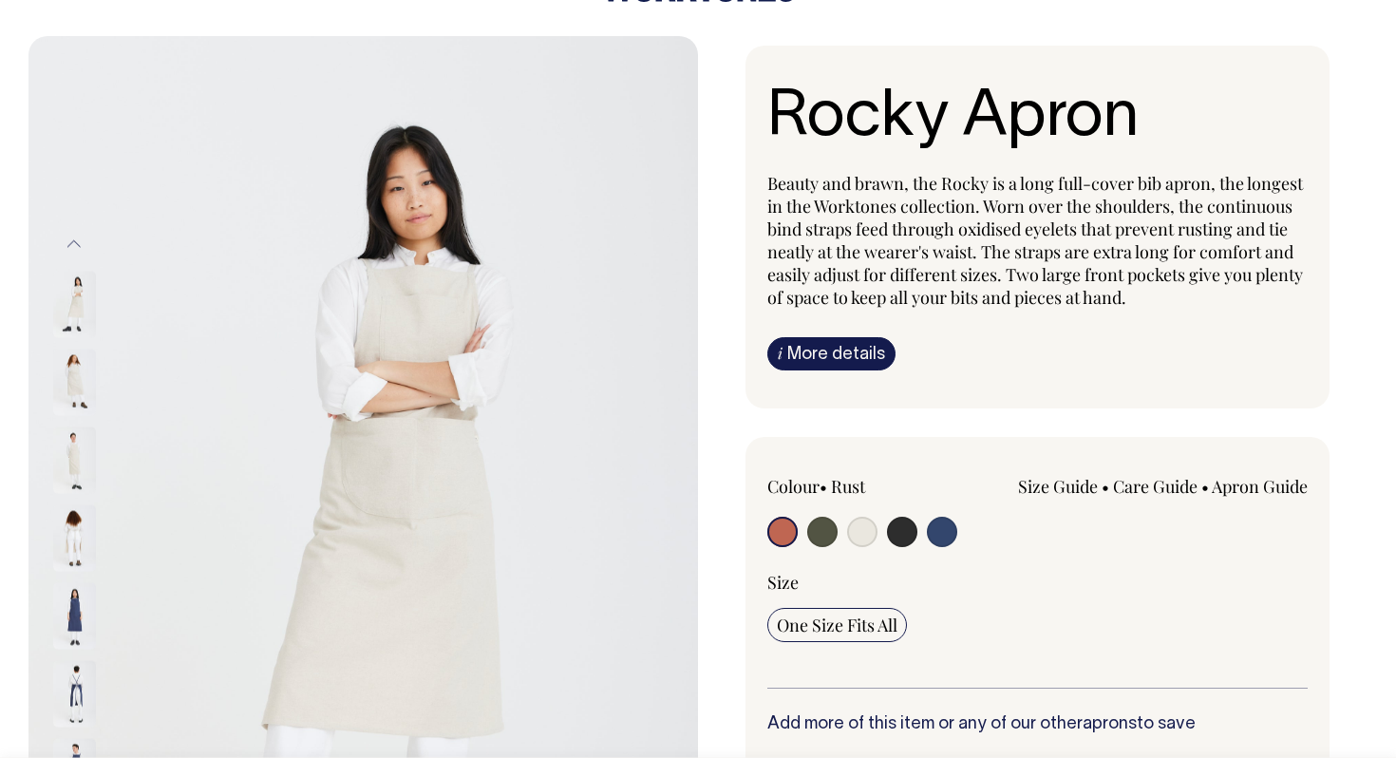
click at [71, 461] on img at bounding box center [74, 460] width 43 height 66
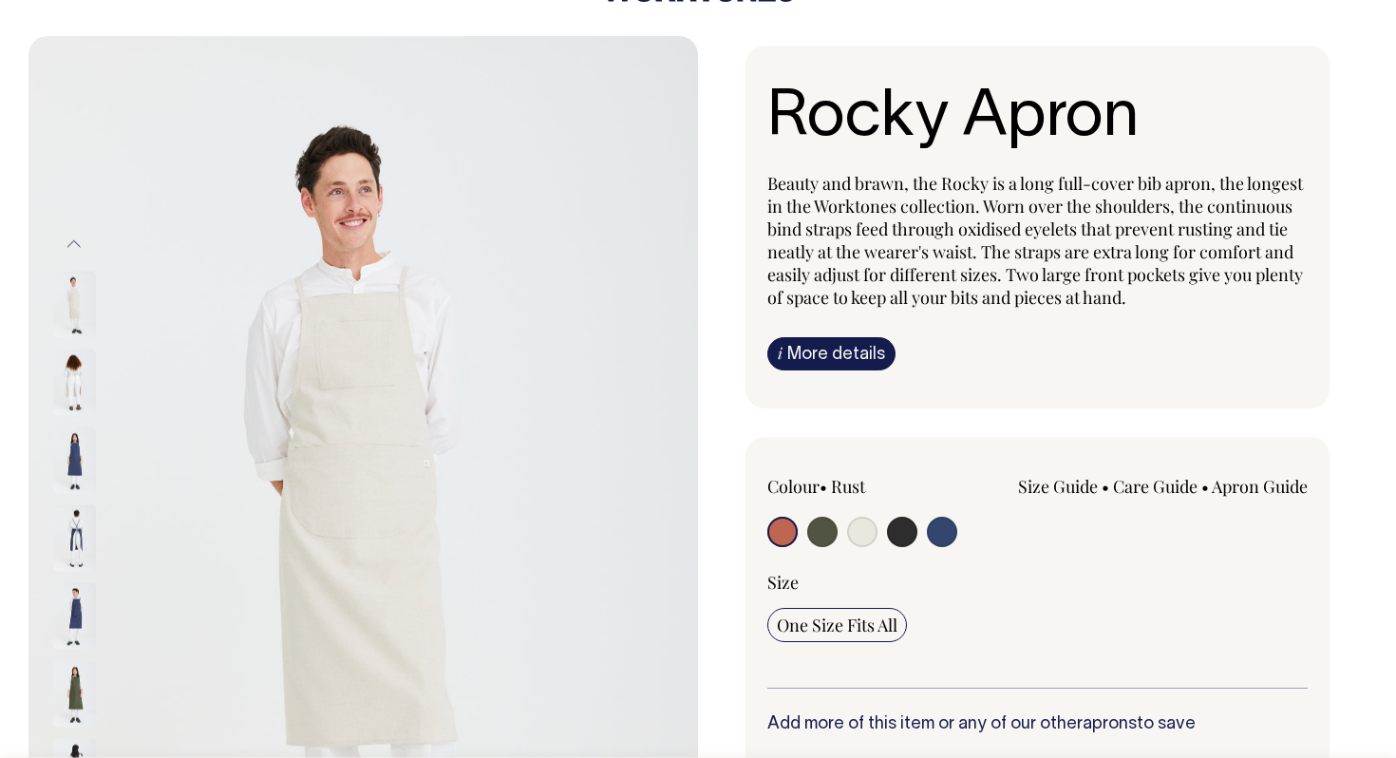
click at [73, 545] on img at bounding box center [74, 537] width 43 height 66
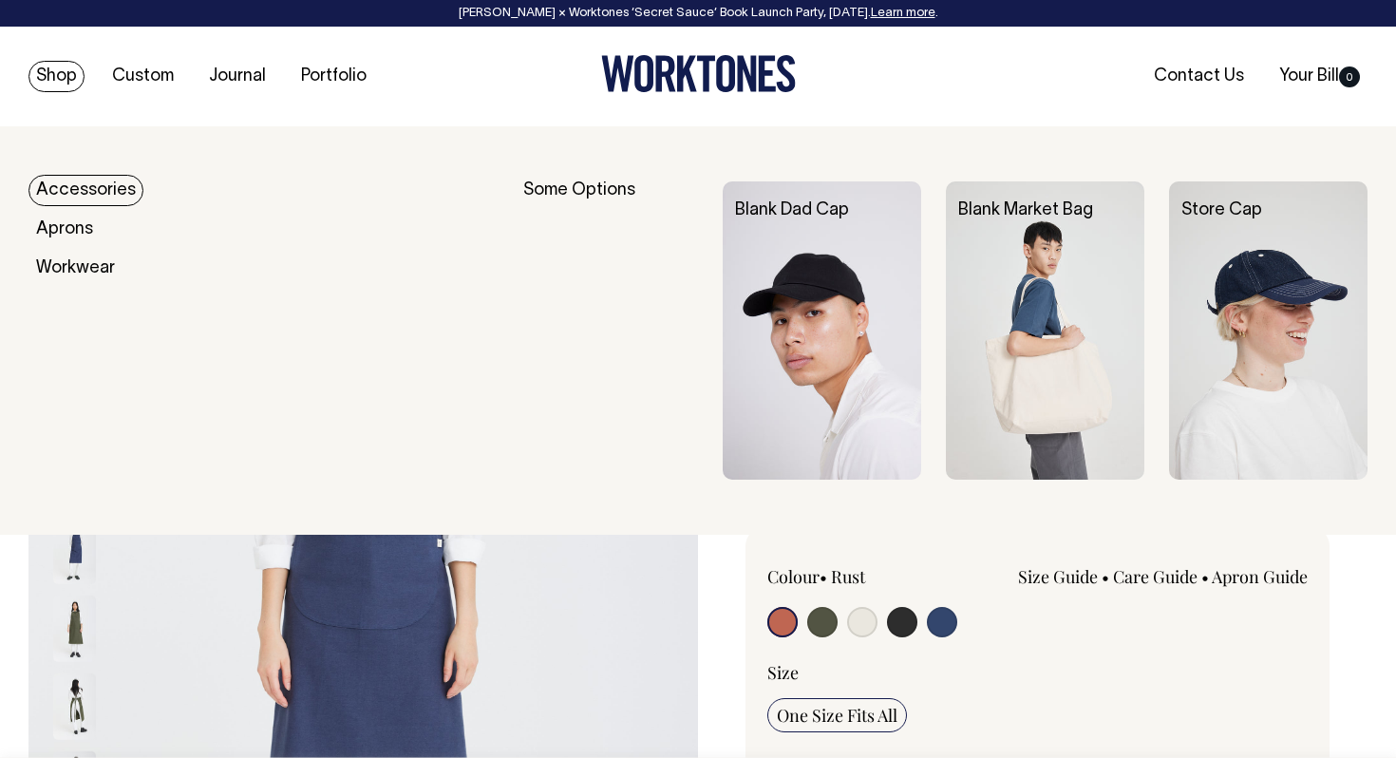
scroll to position [0, 0]
click at [101, 180] on link "Accessories" at bounding box center [85, 190] width 115 height 31
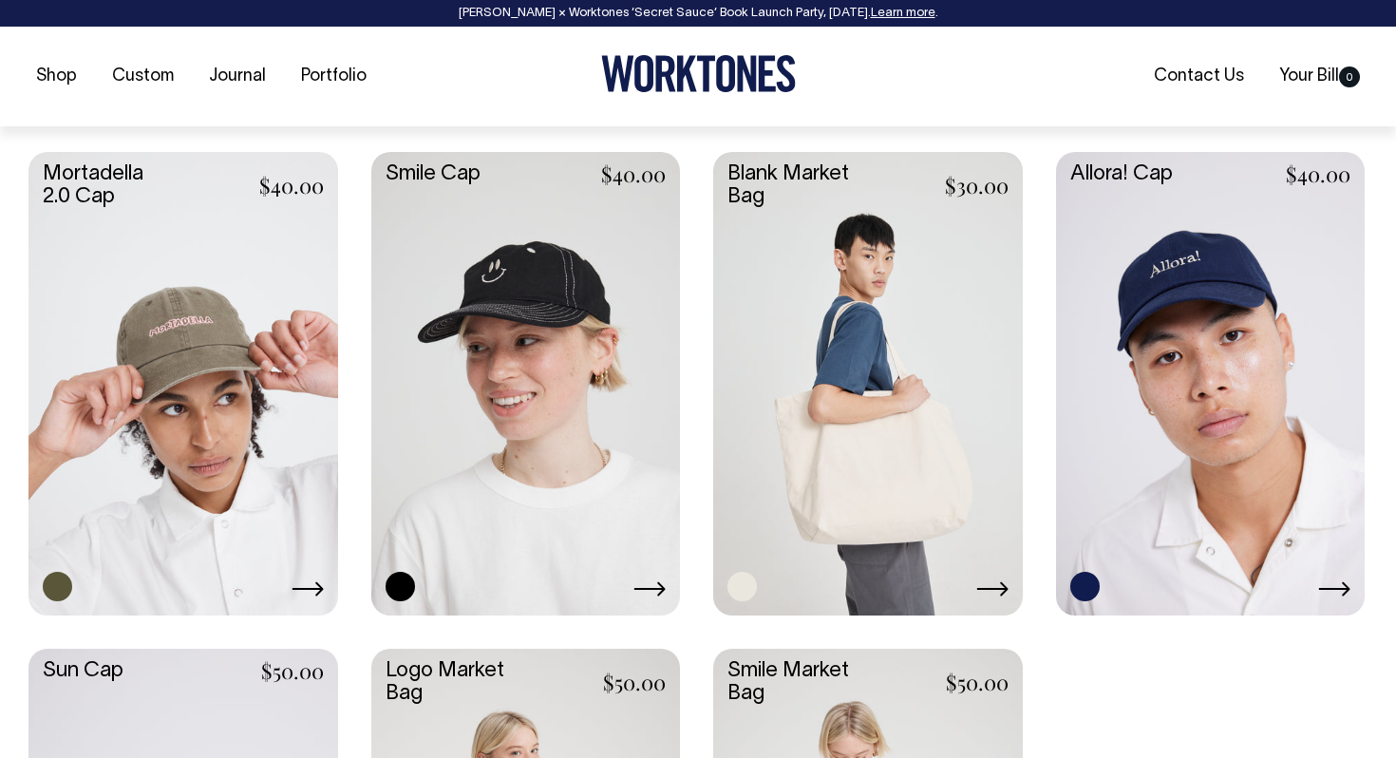
scroll to position [1292, 0]
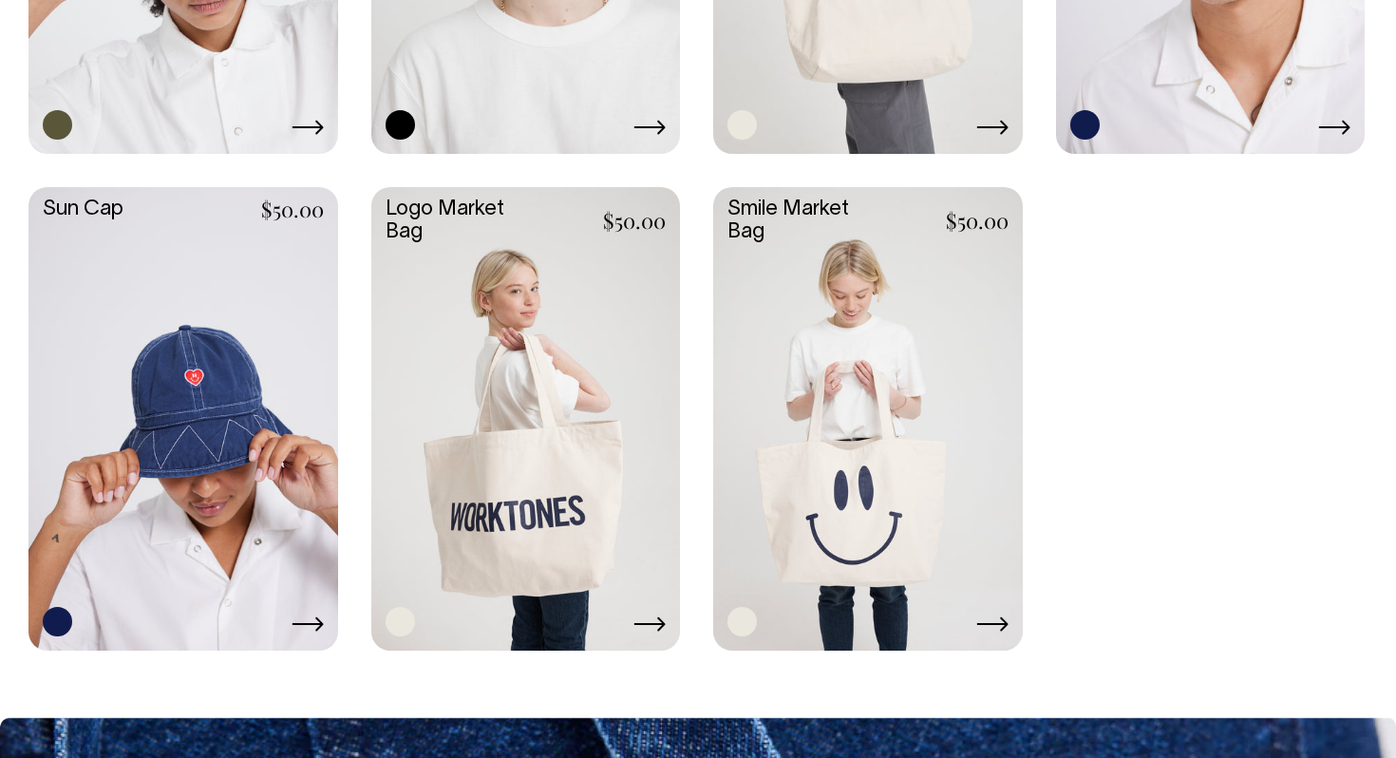
click at [768, 287] on link at bounding box center [868, 417] width 310 height 460
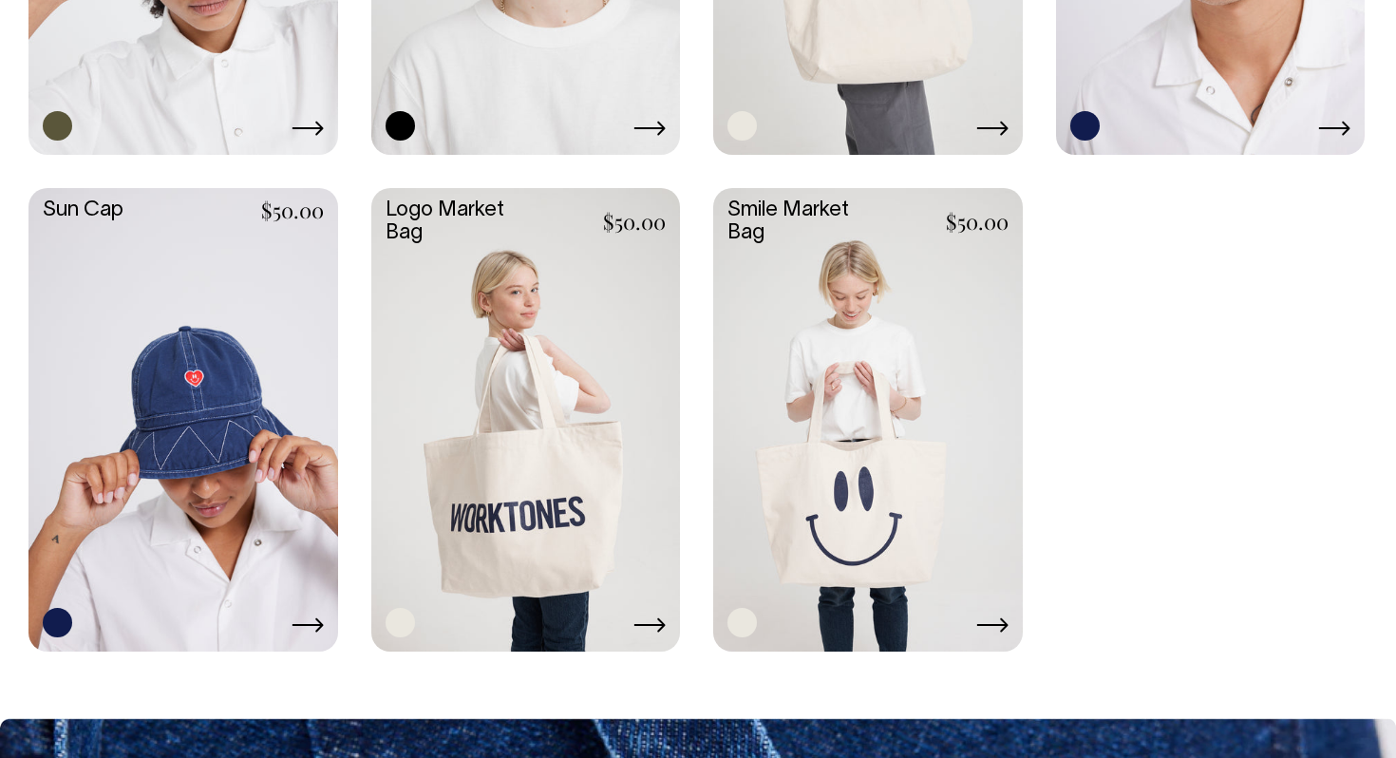
scroll to position [1750, 0]
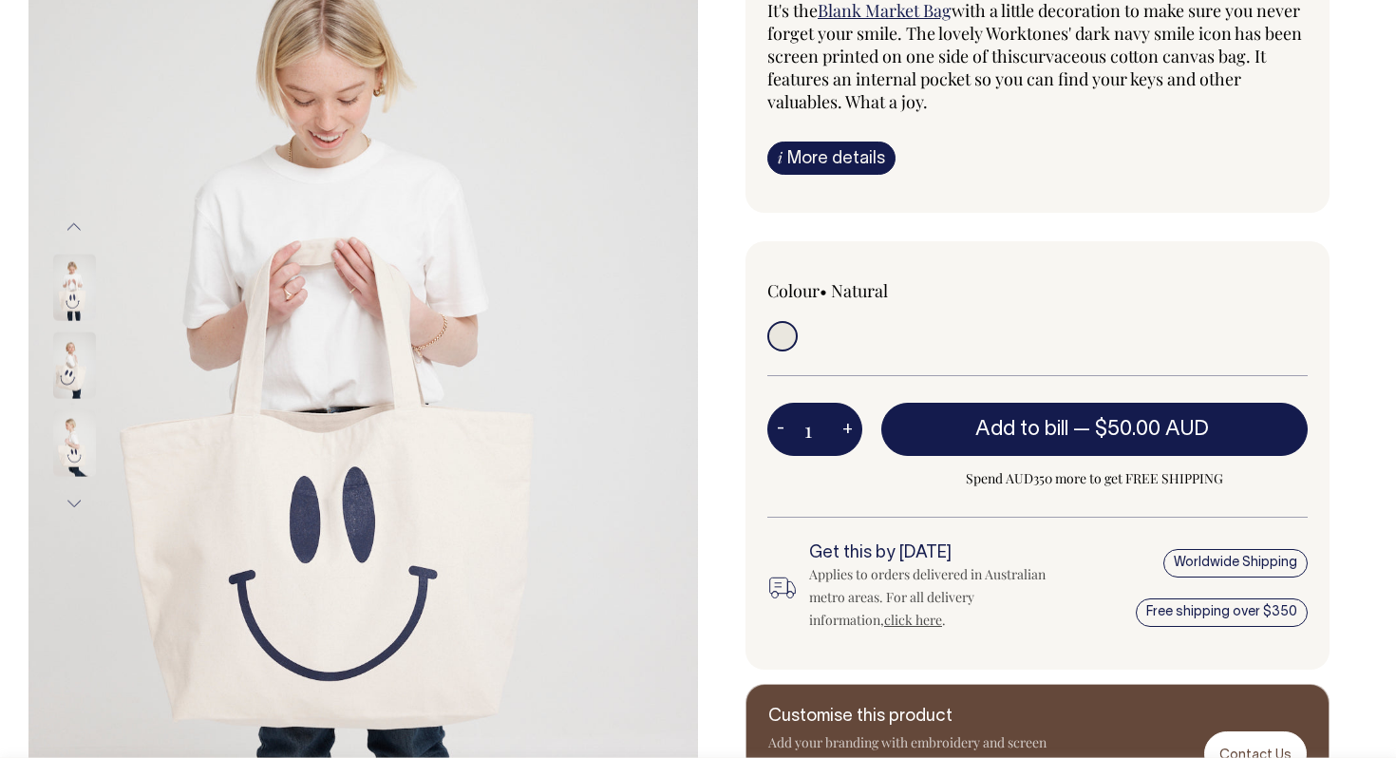
scroll to position [263, 0]
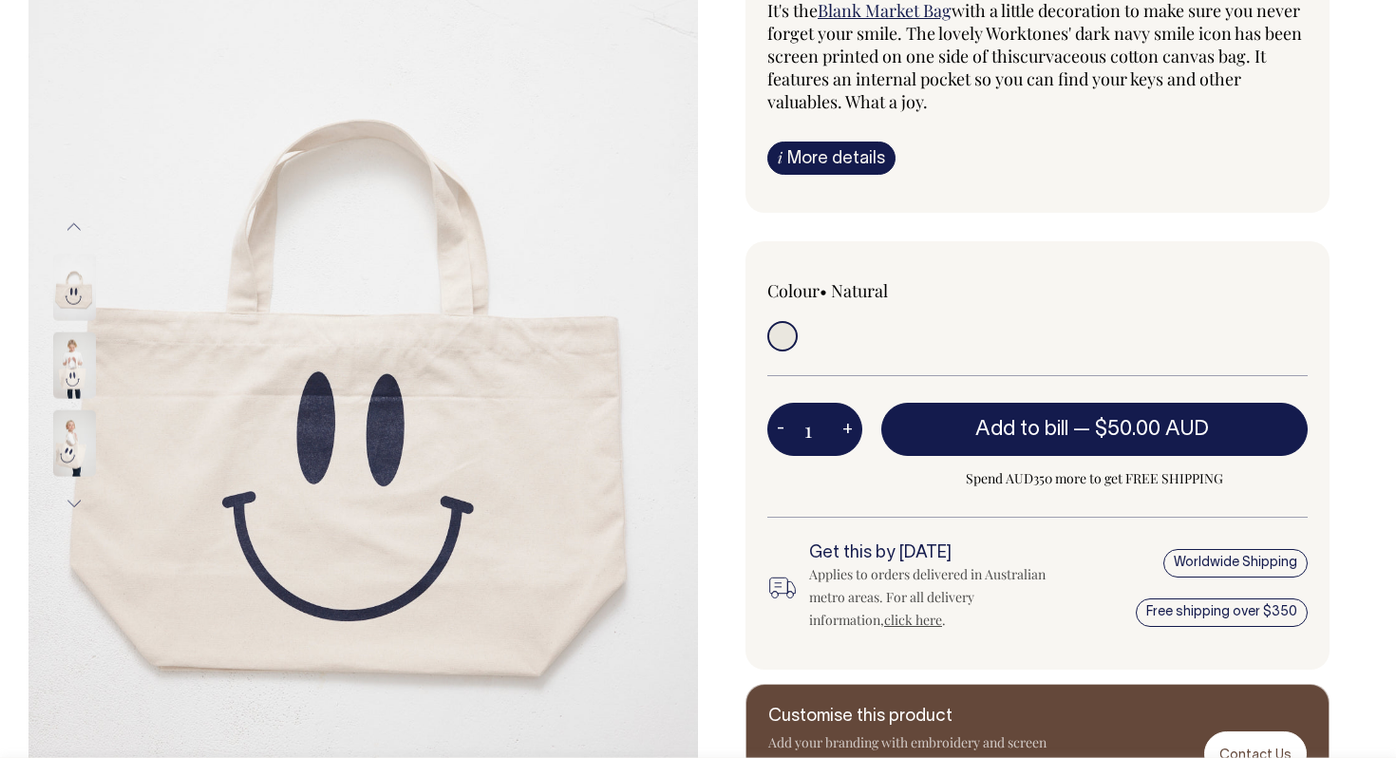
click at [85, 497] on button "Next" at bounding box center [74, 503] width 28 height 43
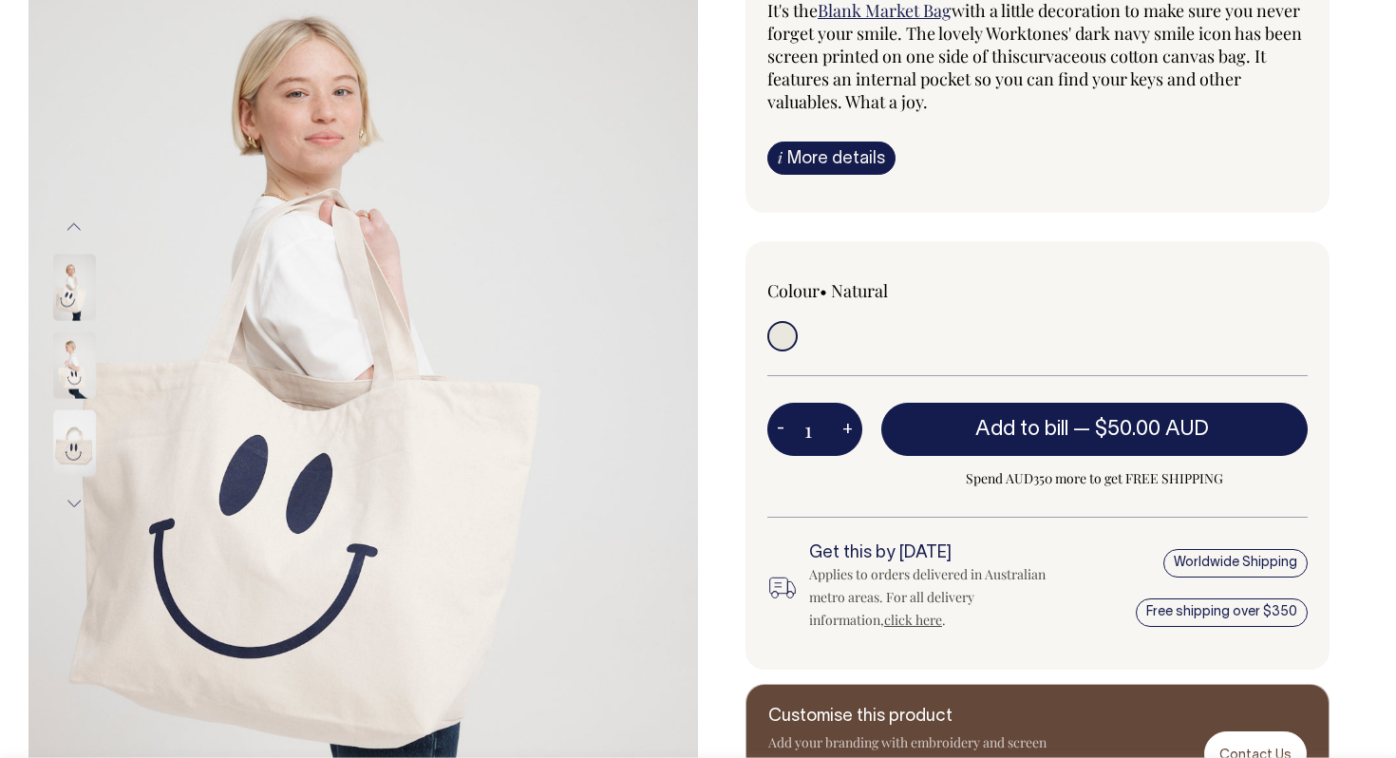
click at [85, 497] on button "Next" at bounding box center [74, 503] width 28 height 43
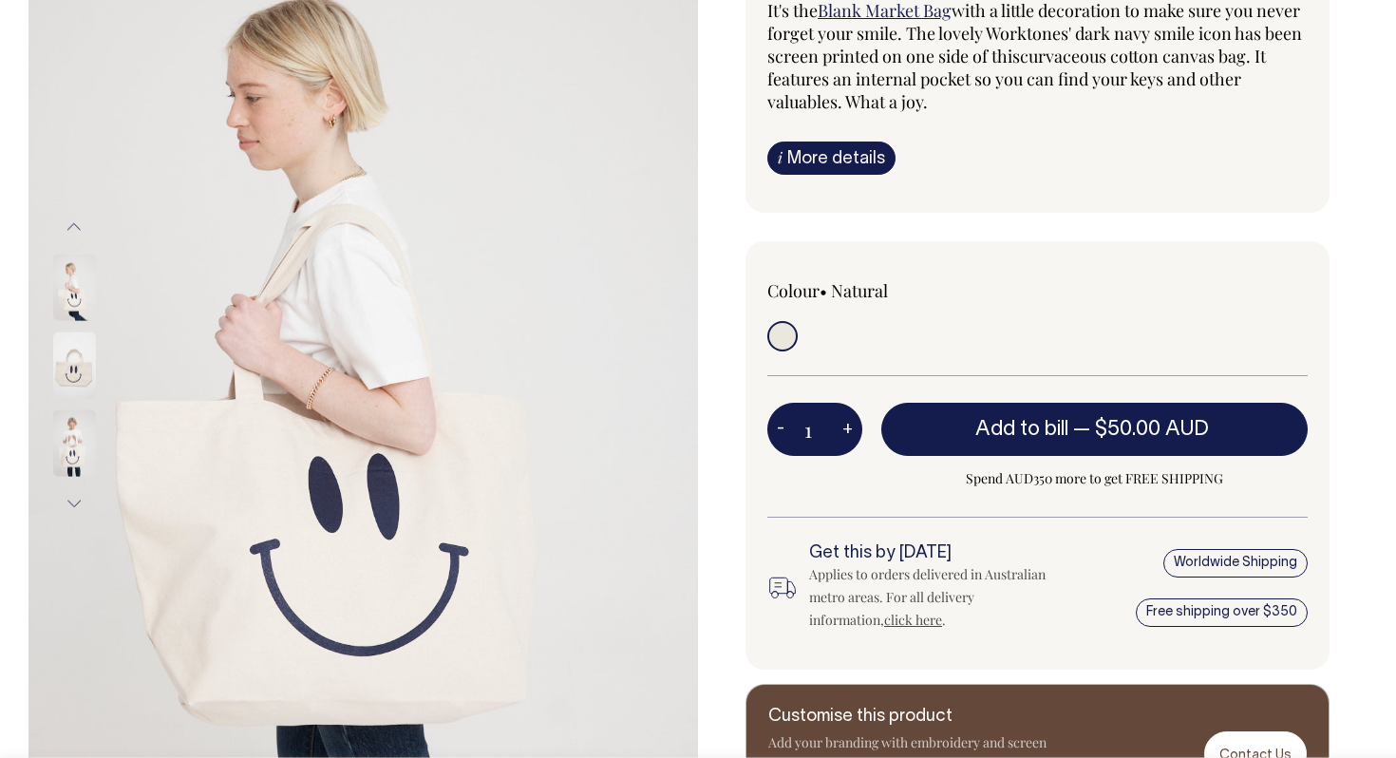
click at [85, 497] on button "Next" at bounding box center [74, 503] width 28 height 43
click at [67, 435] on img at bounding box center [74, 442] width 43 height 66
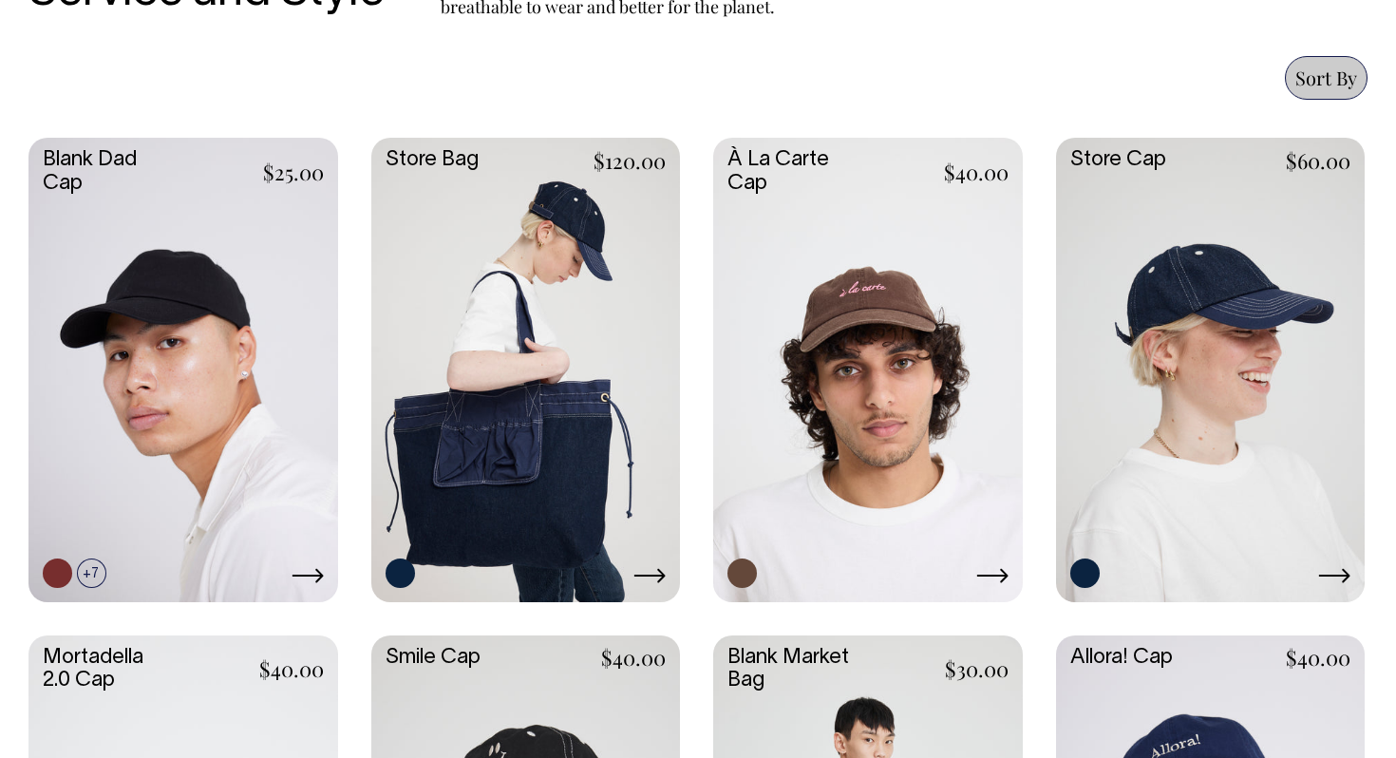
scroll to position [807, 0]
click at [899, 389] on link at bounding box center [868, 368] width 310 height 460
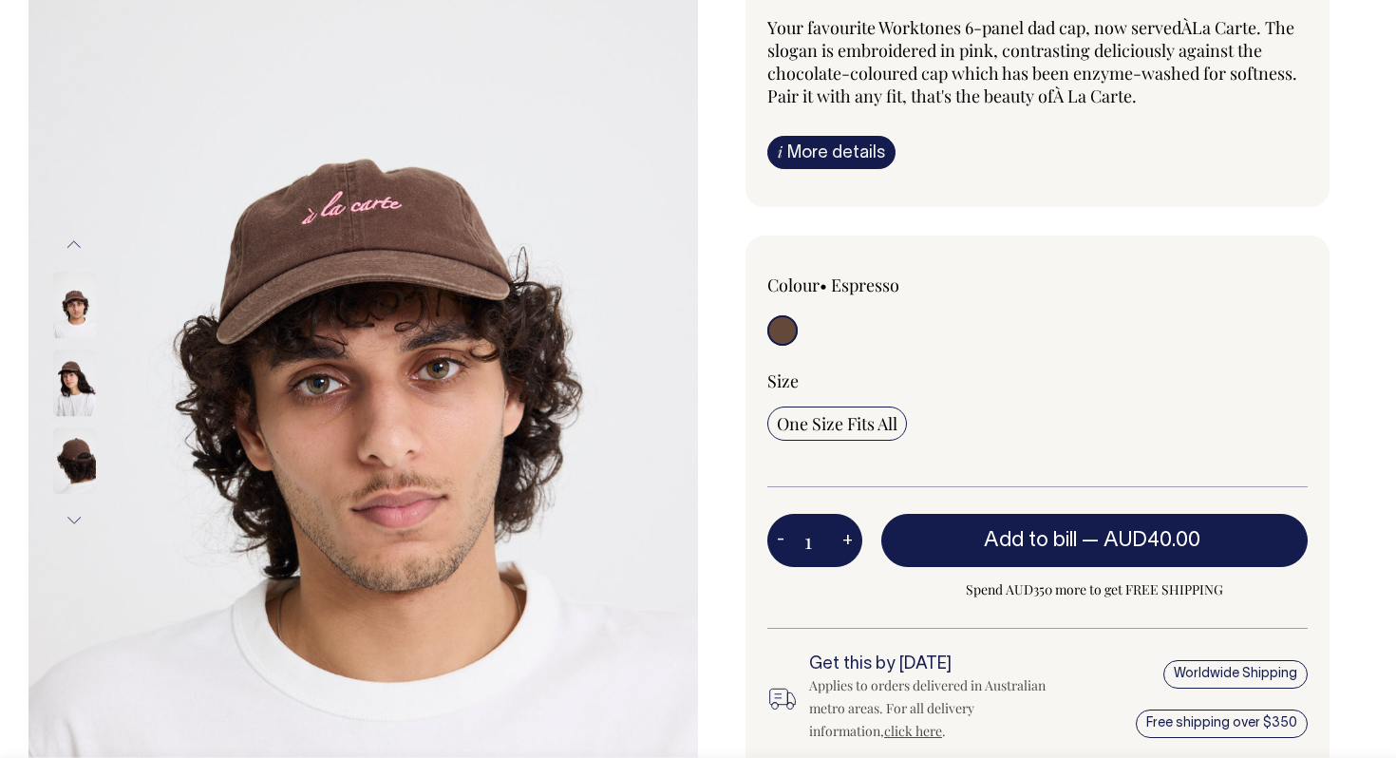
scroll to position [247, 0]
click at [67, 395] on img at bounding box center [74, 382] width 43 height 66
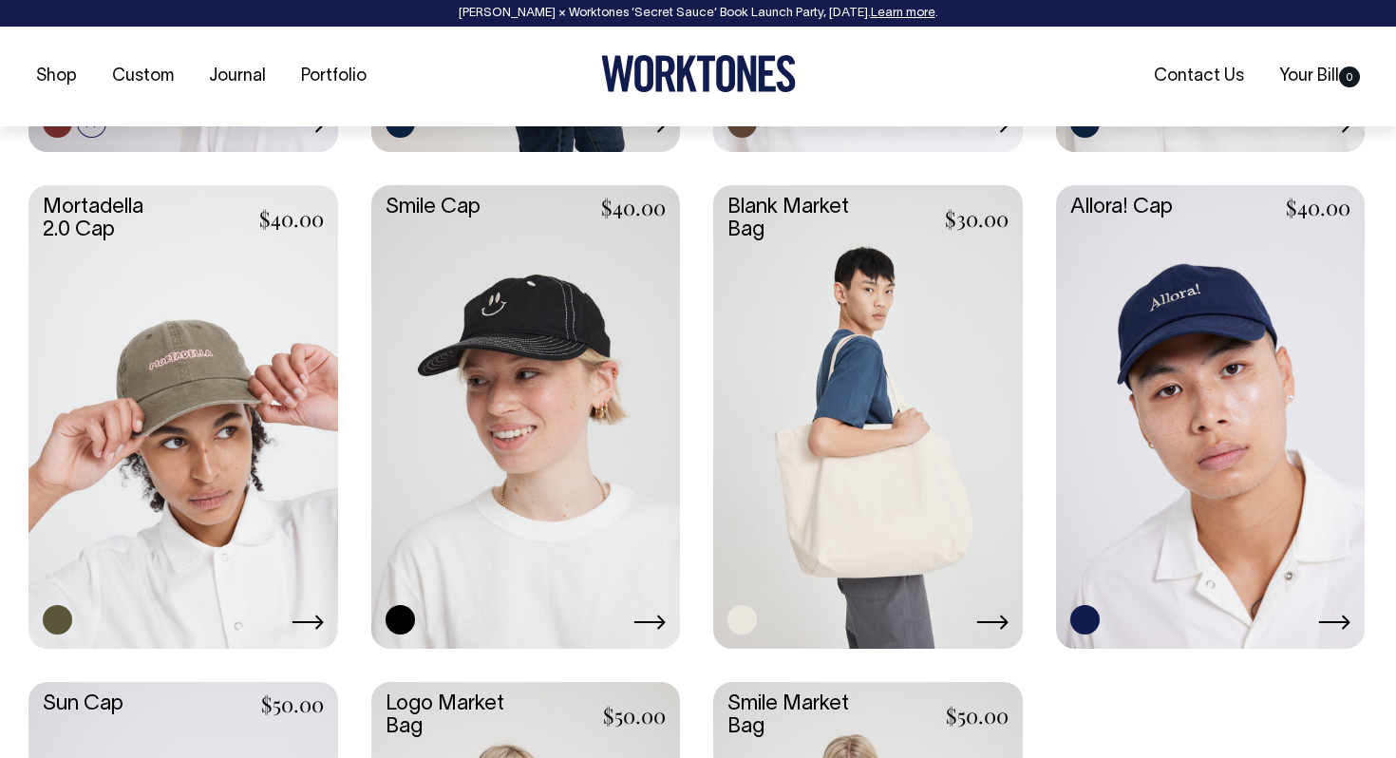
click at [144, 371] on link at bounding box center [183, 415] width 310 height 460
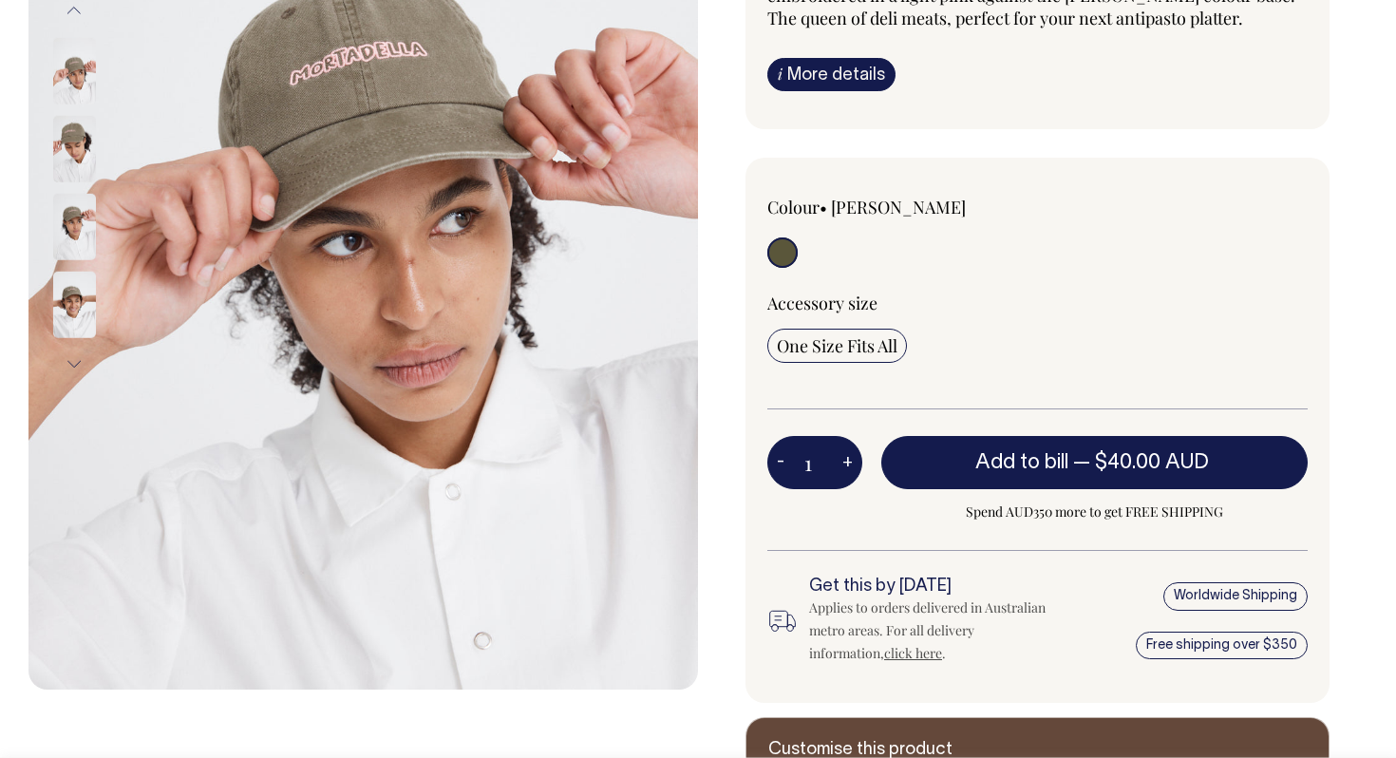
scroll to position [442, 0]
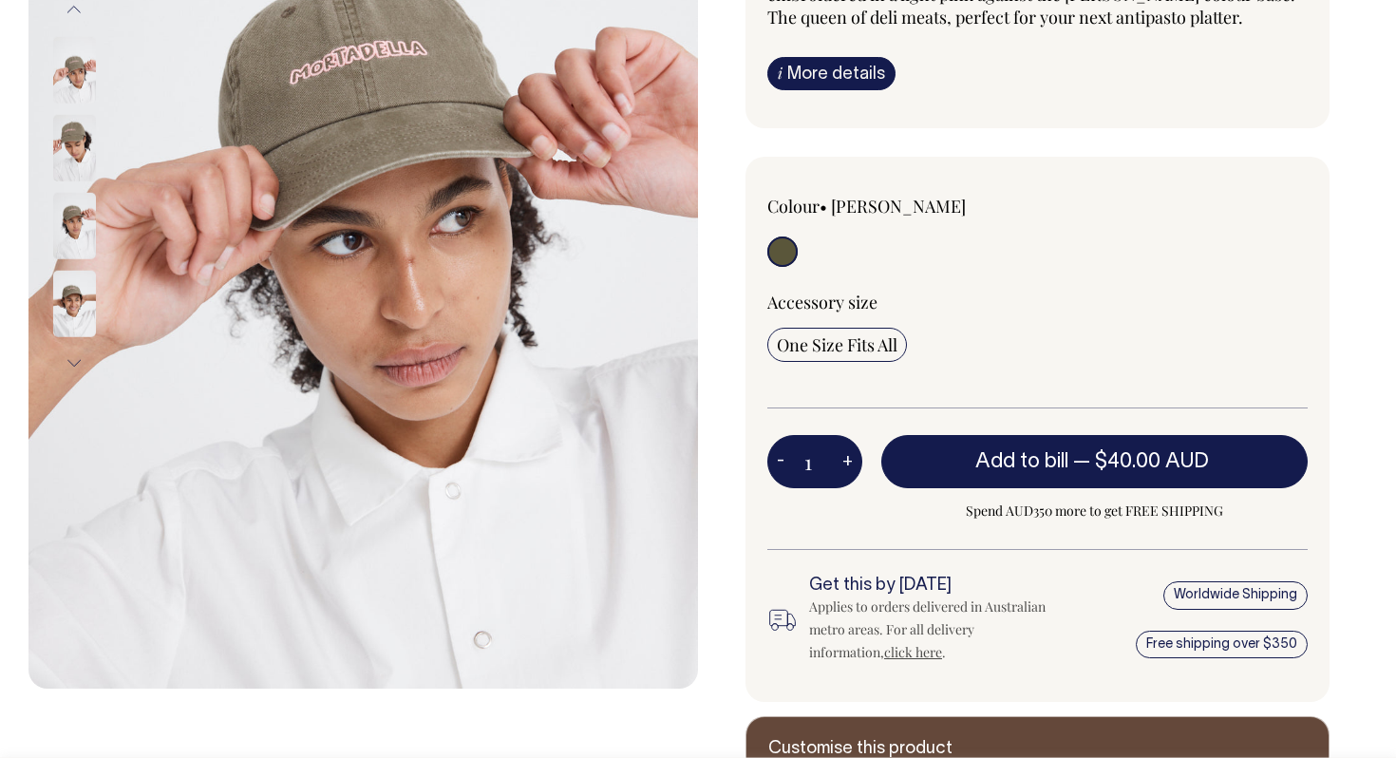
click at [66, 154] on img at bounding box center [74, 147] width 43 height 66
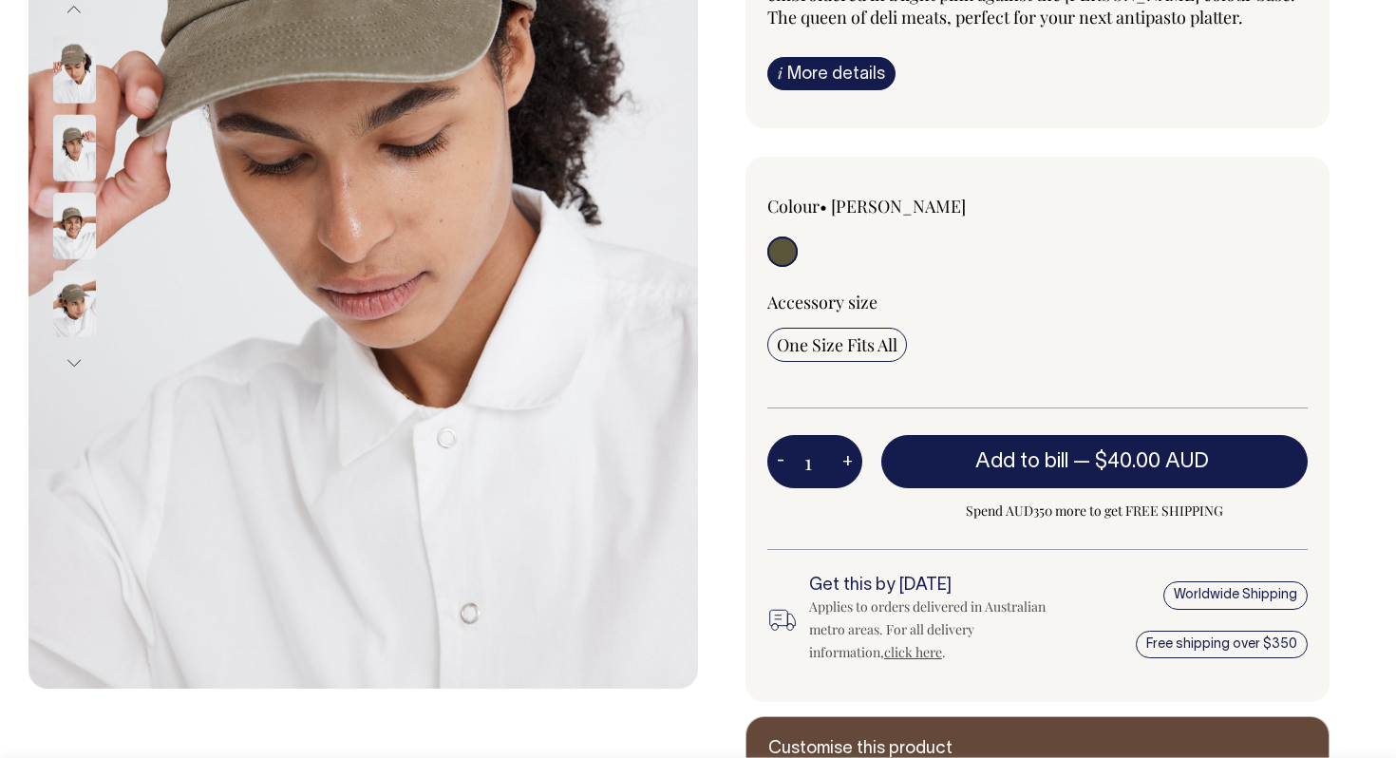
click at [66, 161] on img at bounding box center [74, 147] width 43 height 66
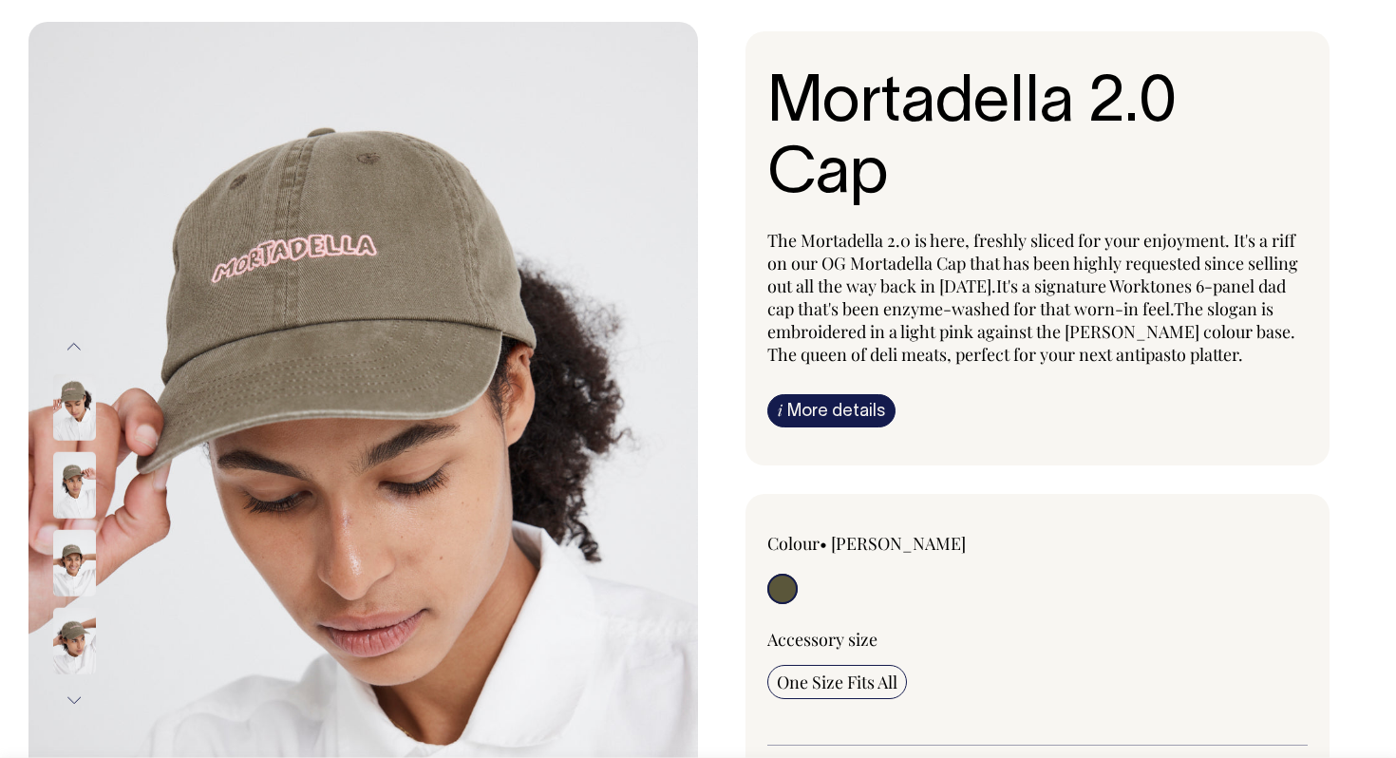
scroll to position [104, 0]
click at [60, 652] on img at bounding box center [74, 640] width 43 height 66
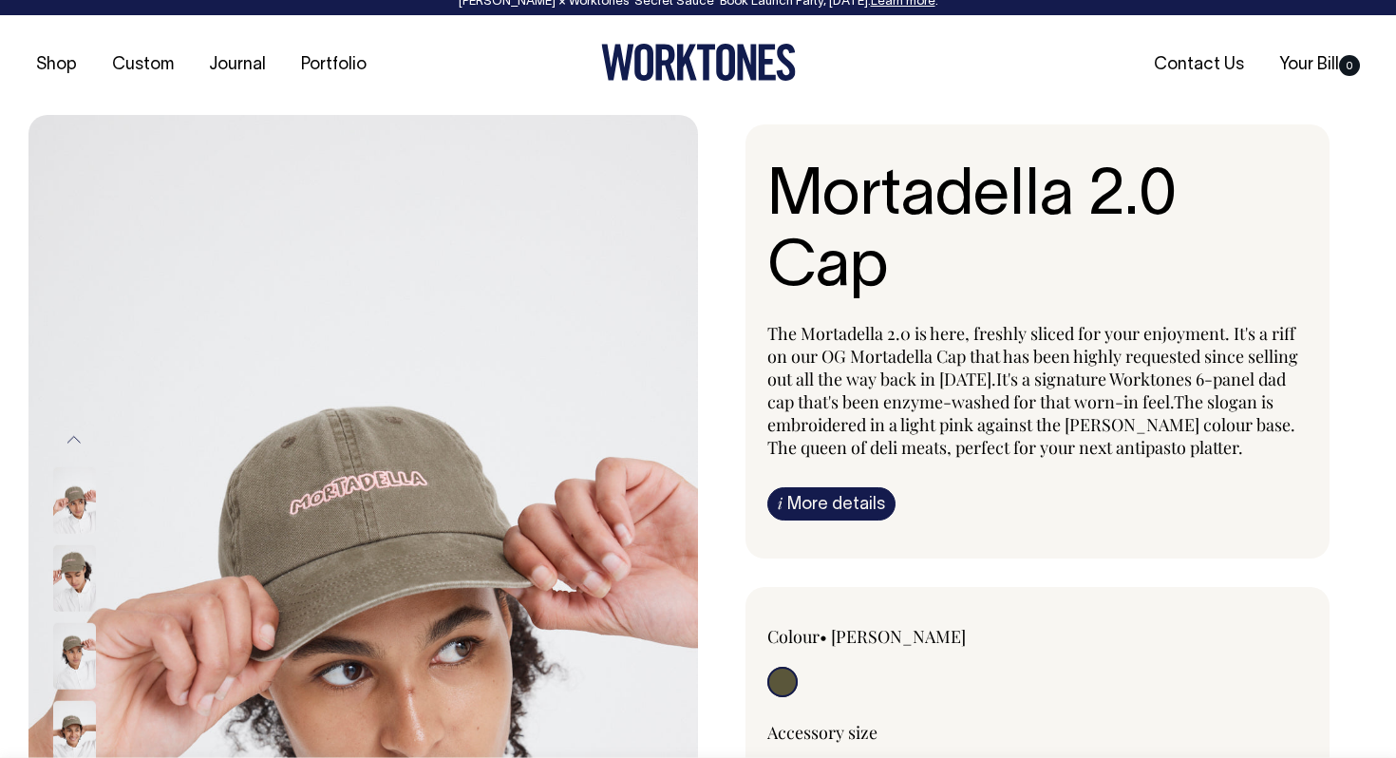
scroll to position [12, 0]
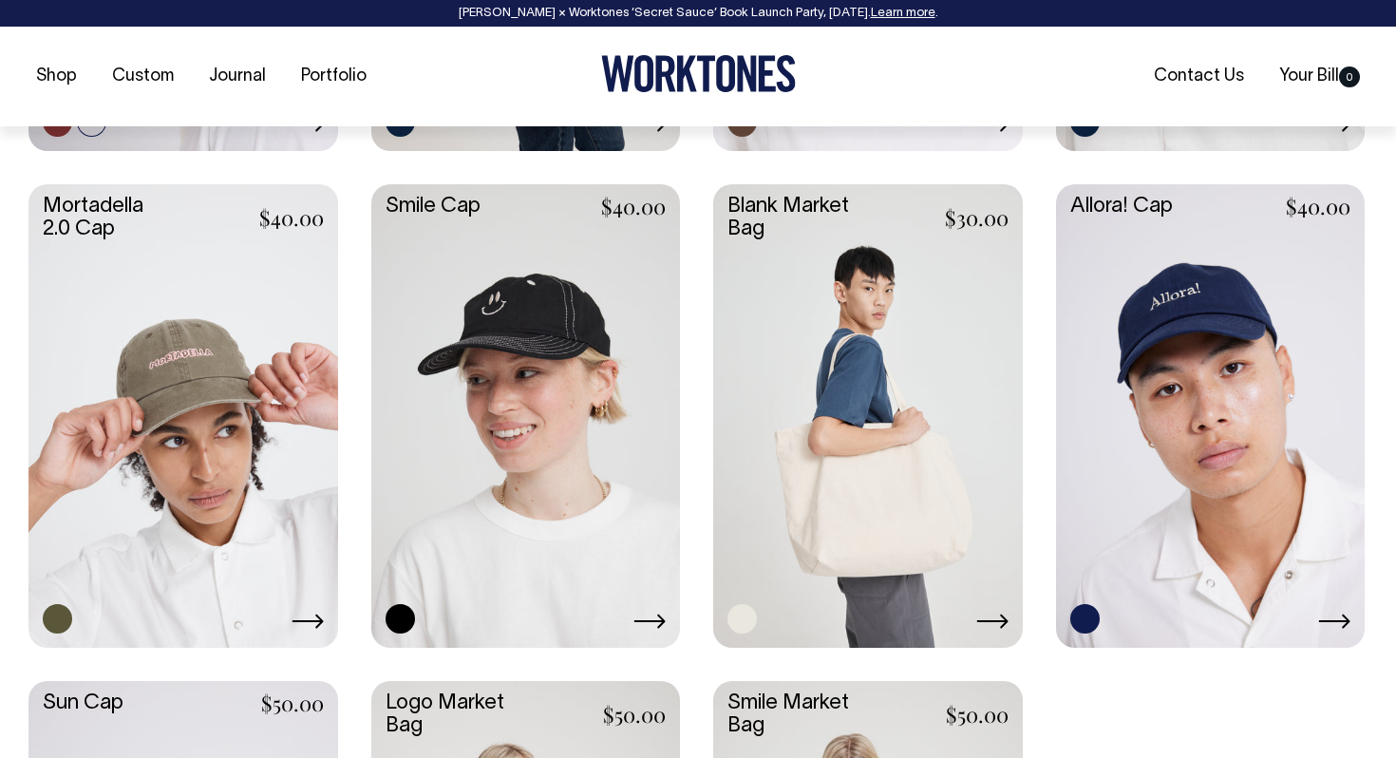
click at [883, 13] on link "Learn more" at bounding box center [903, 13] width 65 height 11
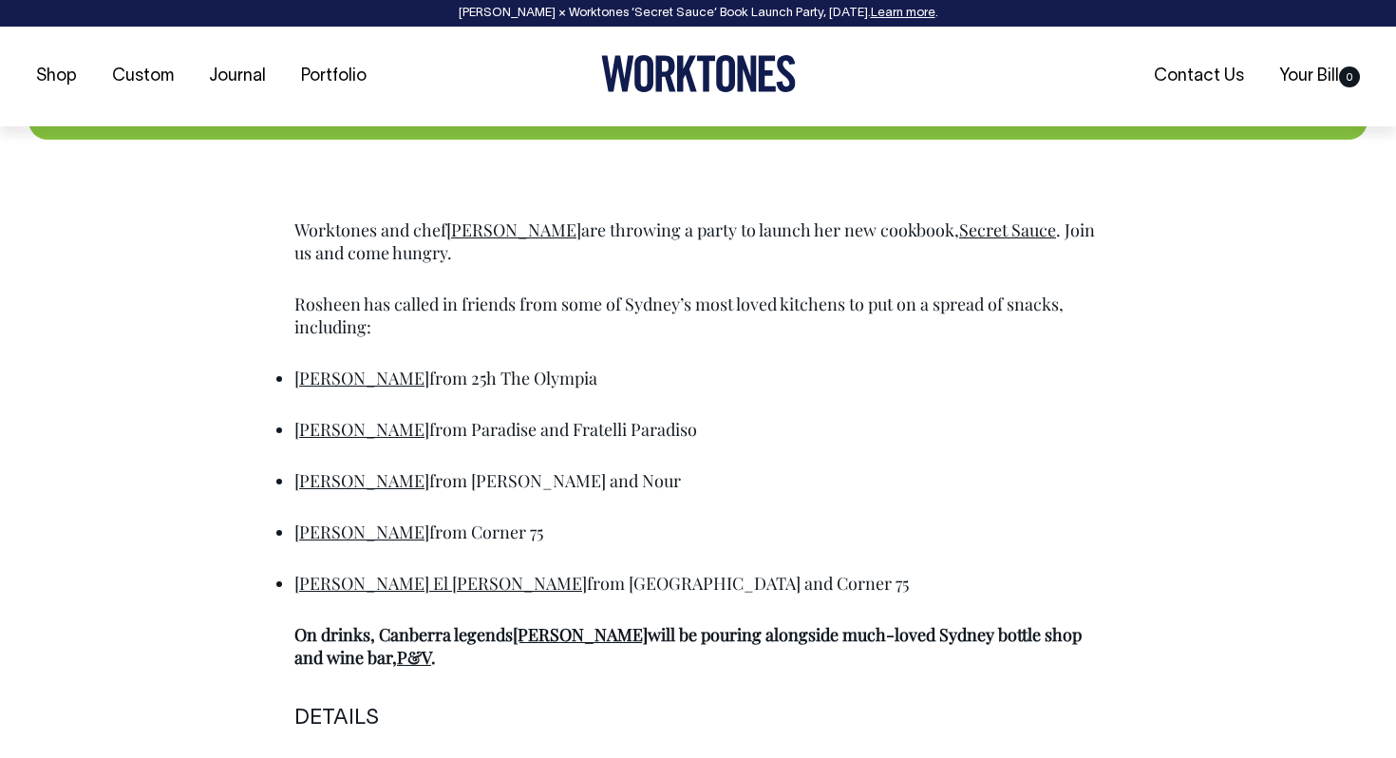
scroll to position [995, 0]
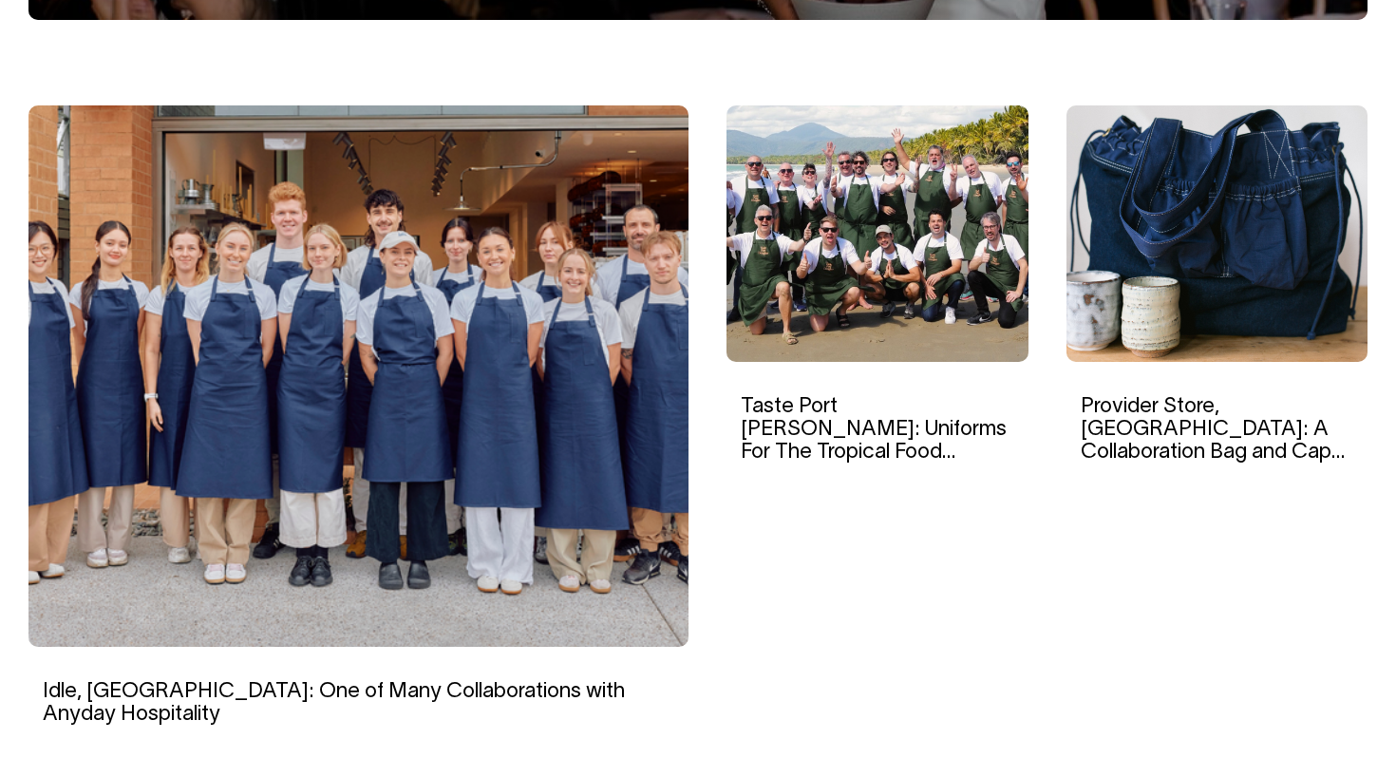
scroll to position [589, 0]
click at [1204, 413] on link "Provider Store, [GEOGRAPHIC_DATA]: A Collaboration Bag and Cap For Everyday Wear" at bounding box center [1213, 441] width 264 height 88
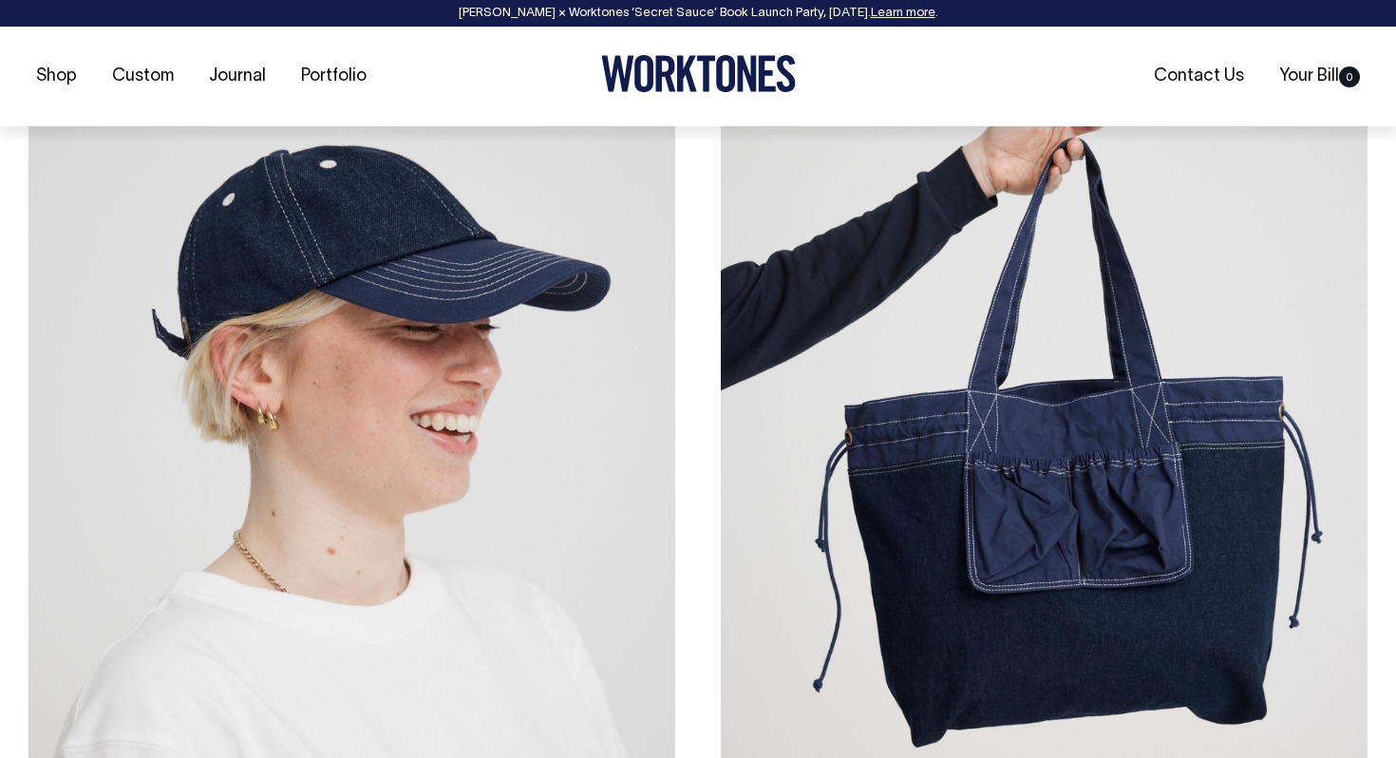
scroll to position [5831, 0]
